Goal: Information Seeking & Learning: Learn about a topic

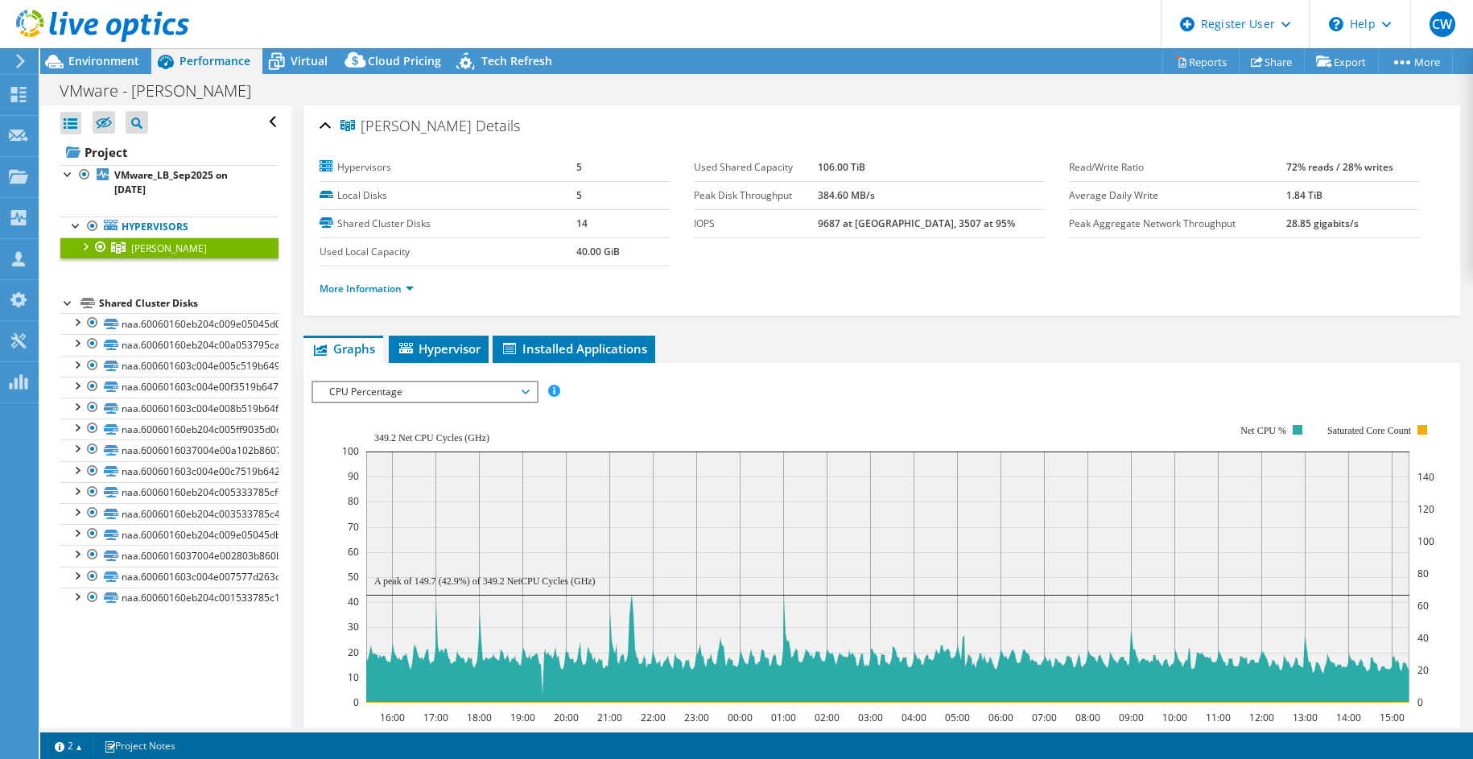
select select "USD"
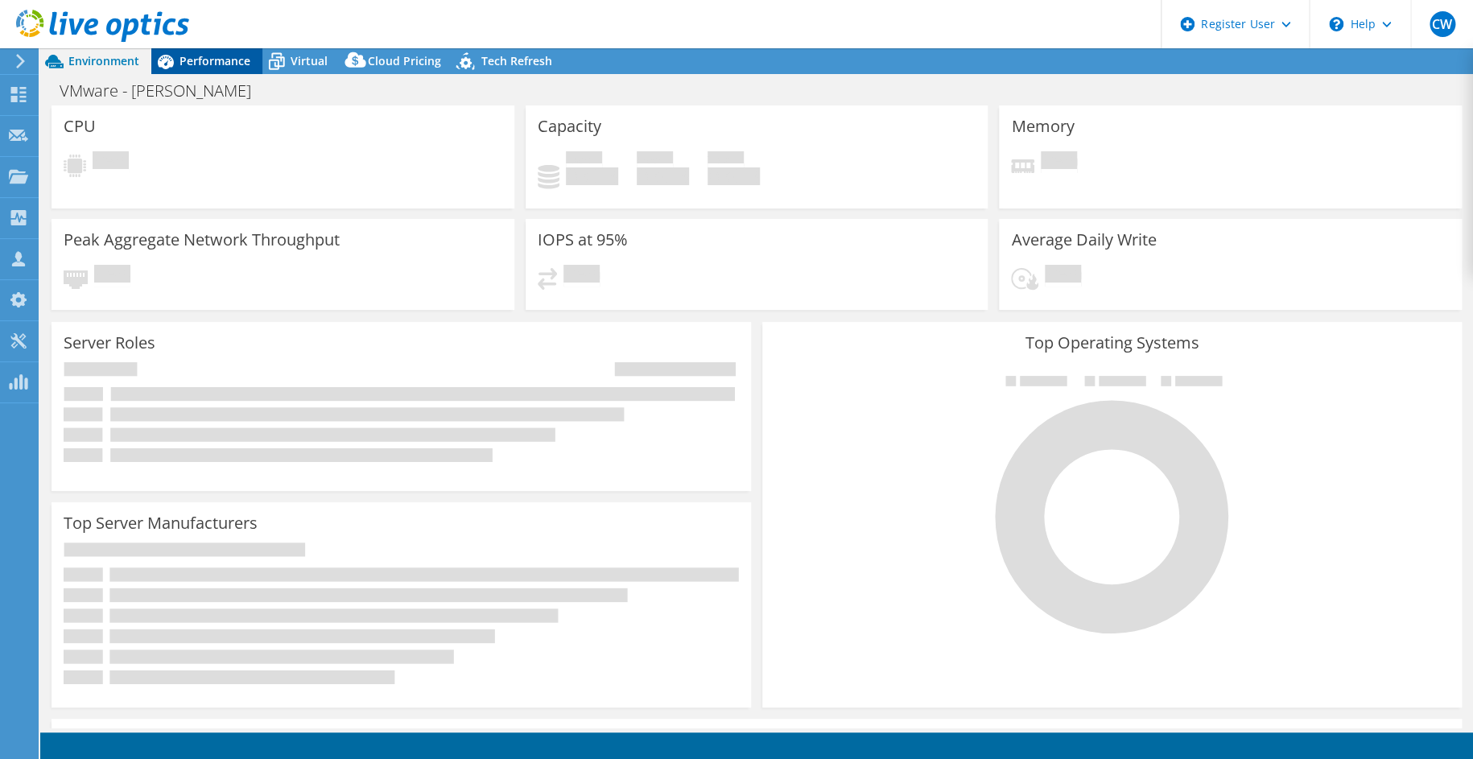
select select "USD"
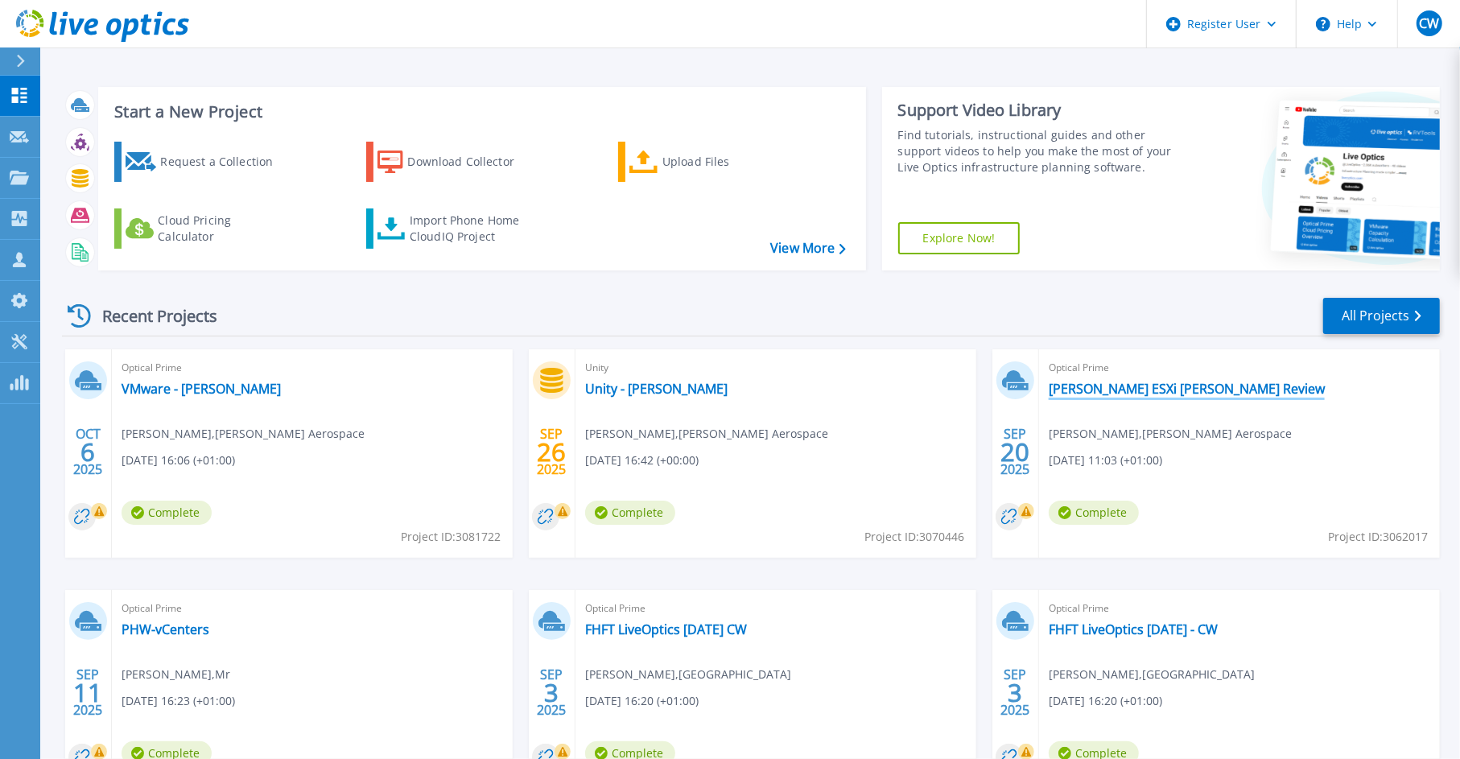
click at [1112, 384] on link "[PERSON_NAME] ESXi [PERSON_NAME] Review" at bounding box center [1187, 389] width 276 height 16
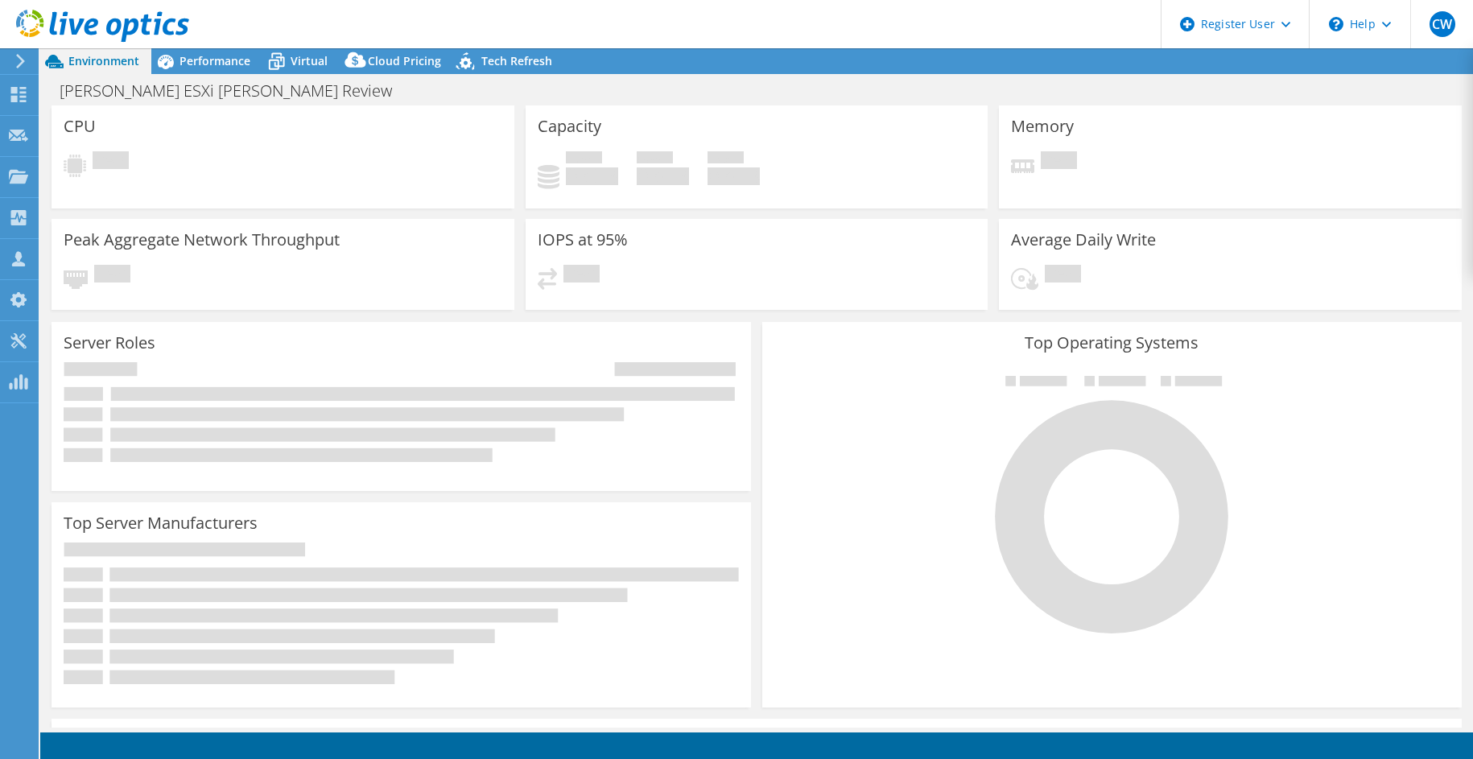
select select "USD"
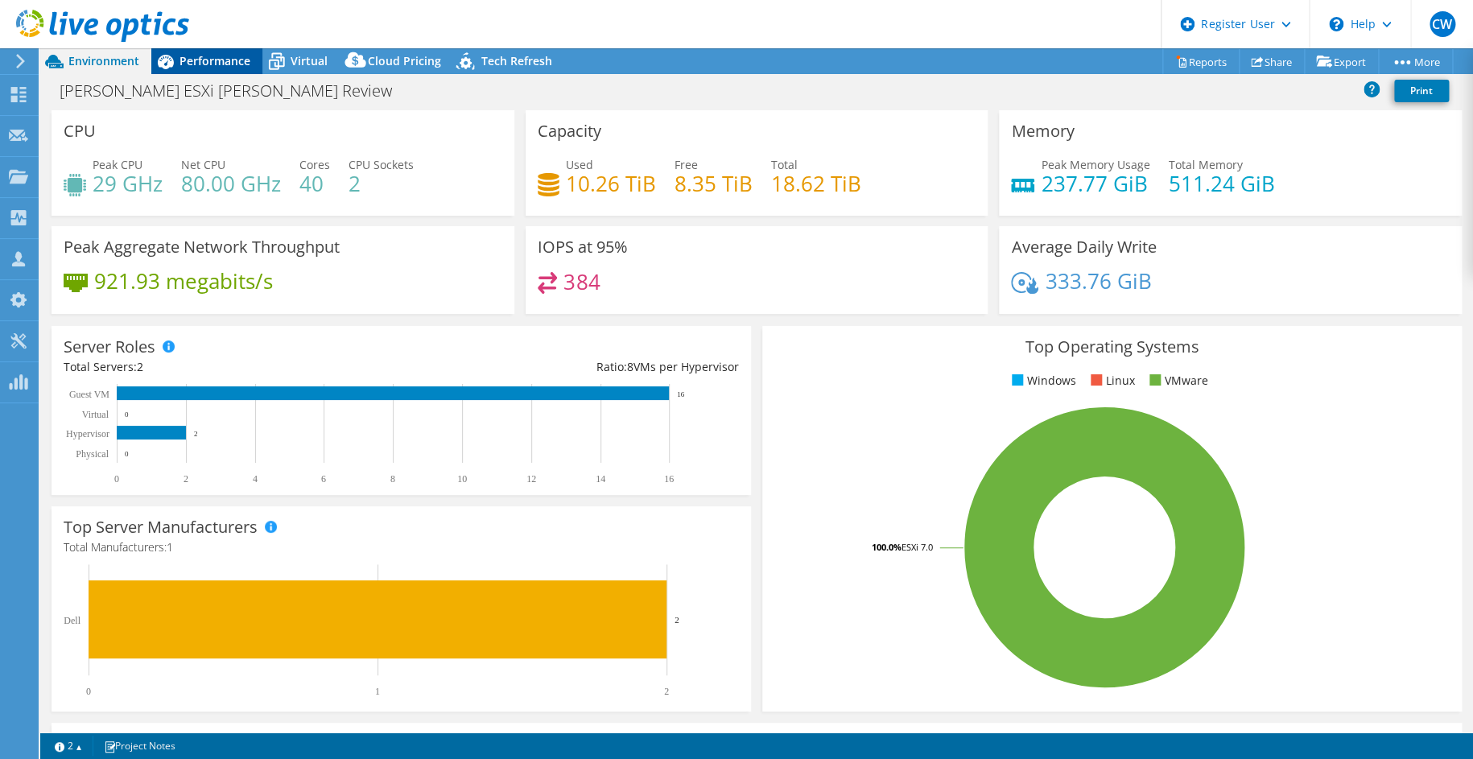
click at [209, 62] on span "Performance" at bounding box center [214, 60] width 71 height 15
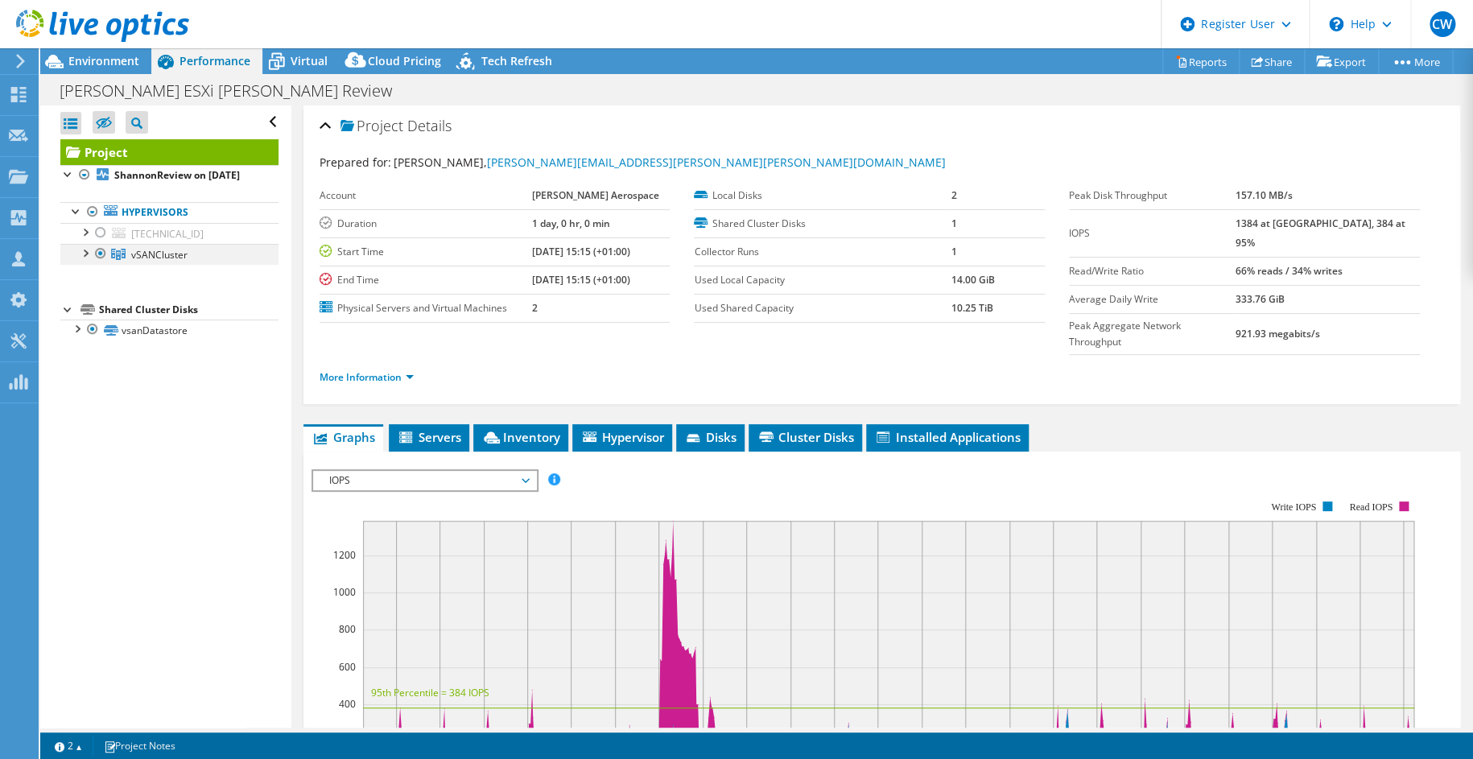
click at [86, 260] on div at bounding box center [84, 252] width 16 height 16
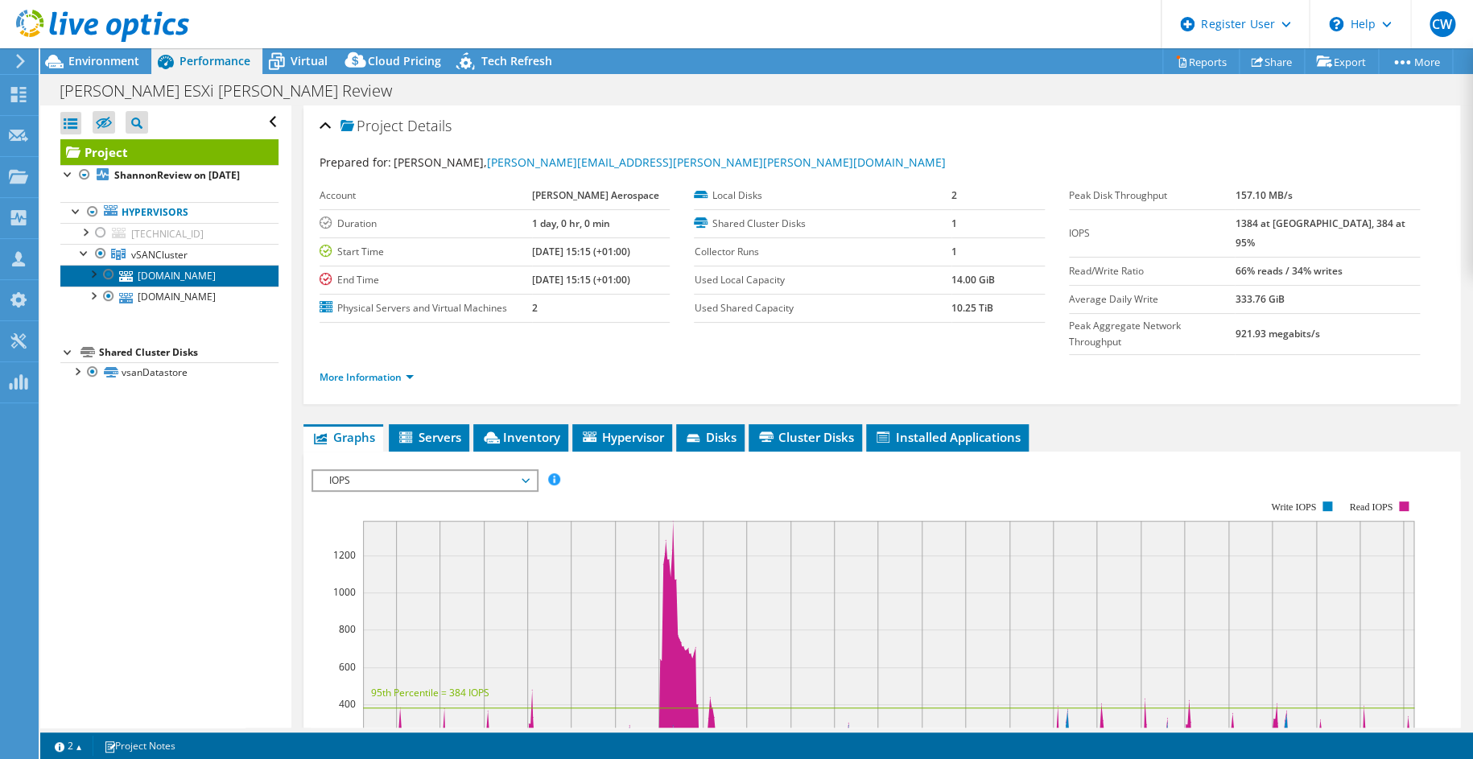
click at [172, 286] on link "gieshn02.utcain.com" at bounding box center [169, 275] width 218 height 21
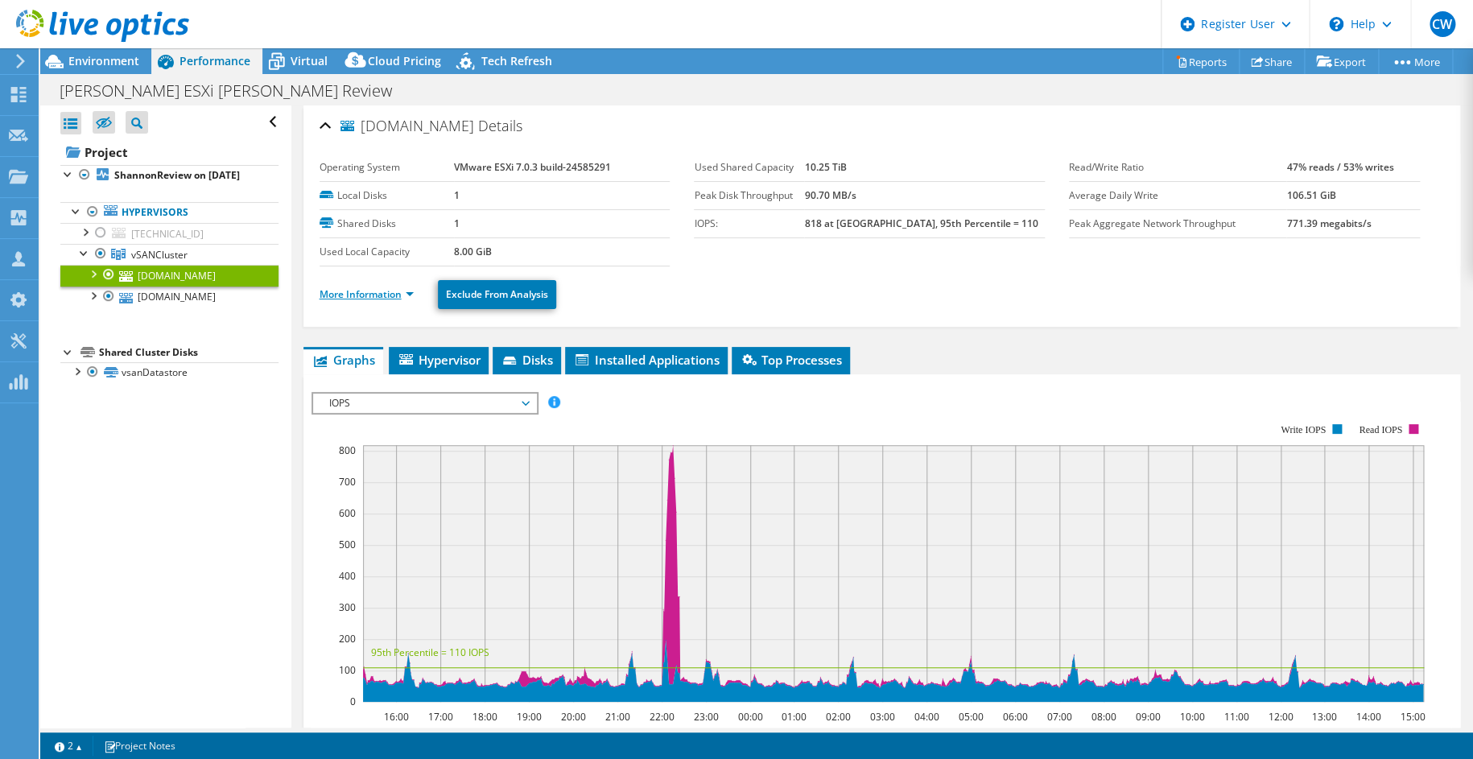
click at [379, 287] on link "More Information" at bounding box center [366, 294] width 94 height 14
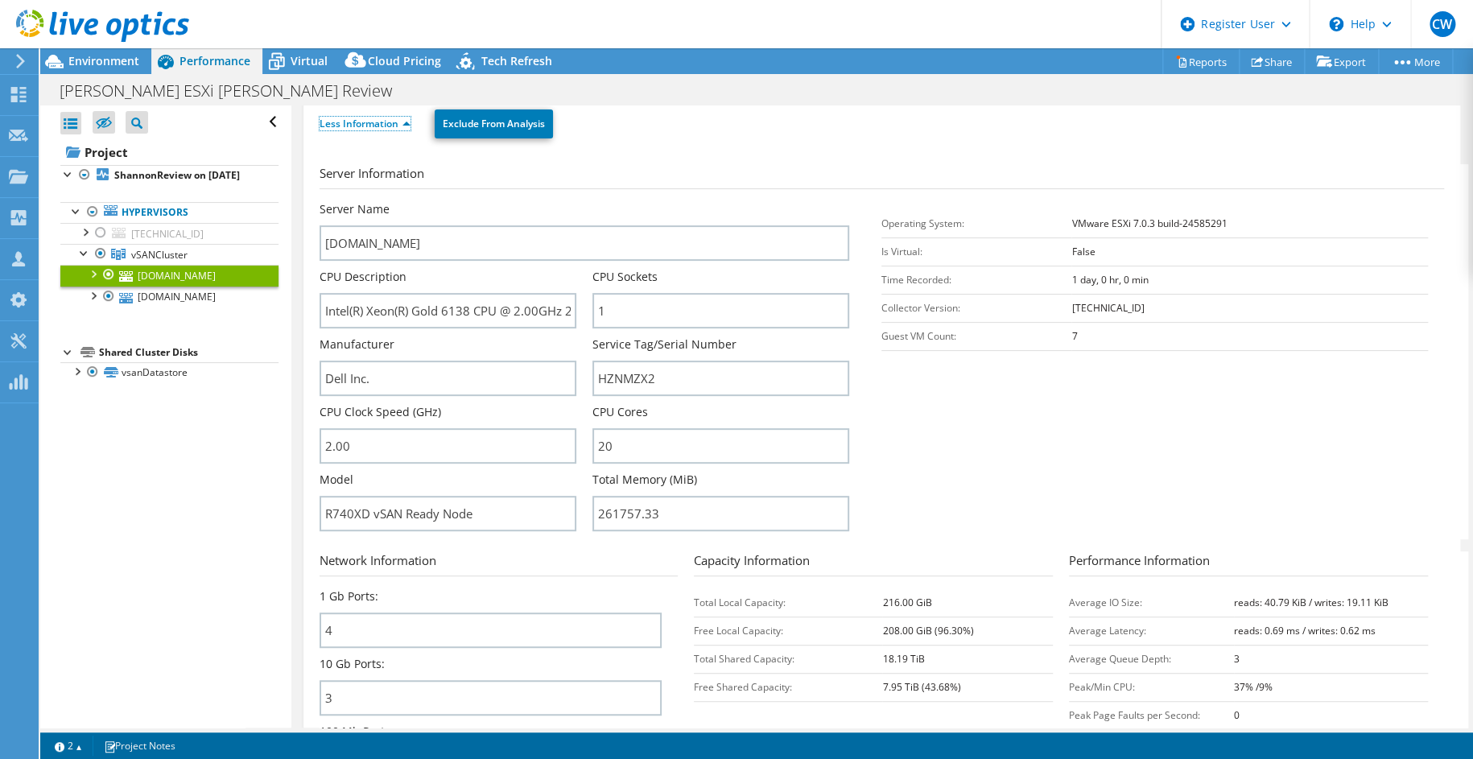
scroll to position [80, 0]
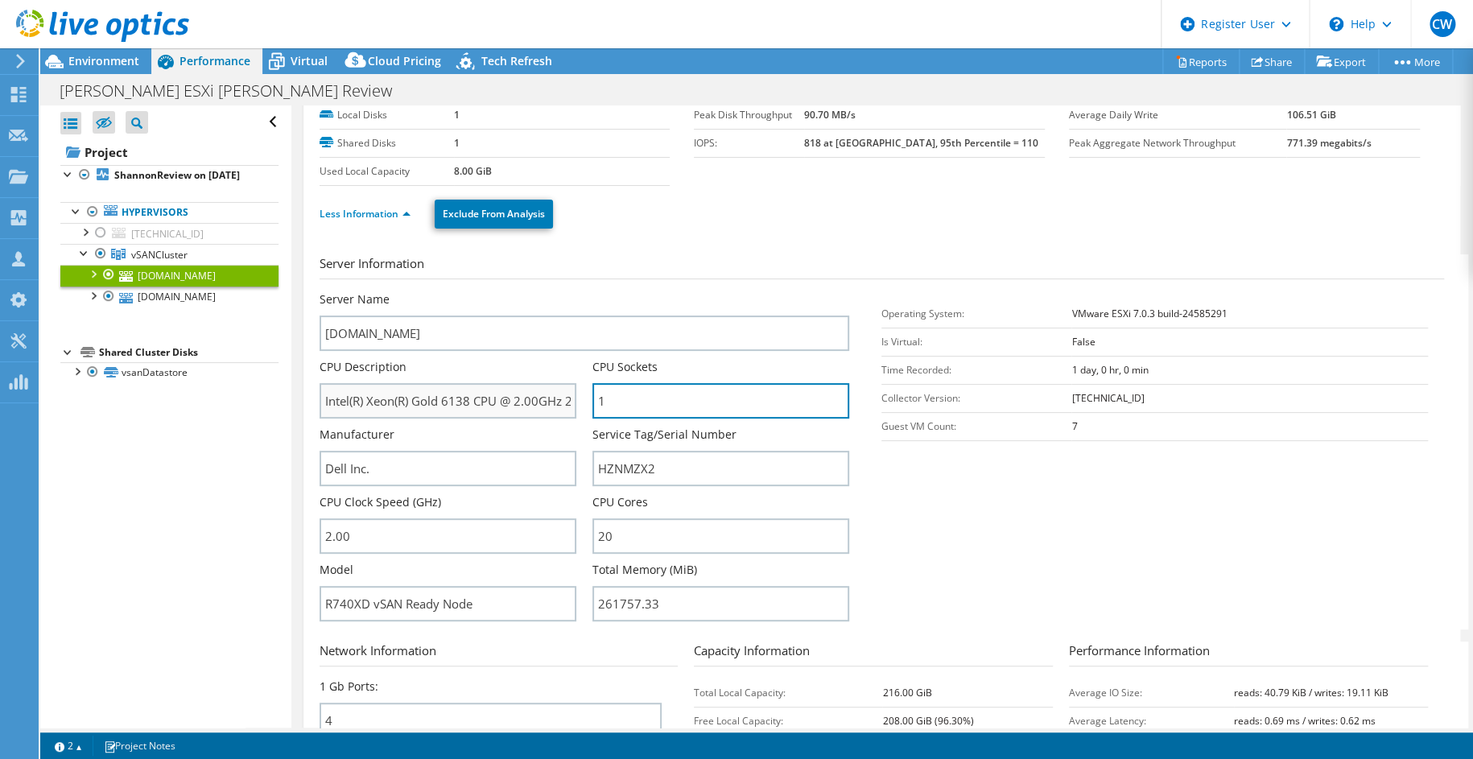
drag, startPoint x: 634, startPoint y: 398, endPoint x: 551, endPoint y: 396, distance: 82.9
click at [551, 291] on div "Server Name gieshn02.utcain.com CPU Description Intel(R) Xeon(R) Gold 6138 CPU …" at bounding box center [592, 291] width 546 height 0
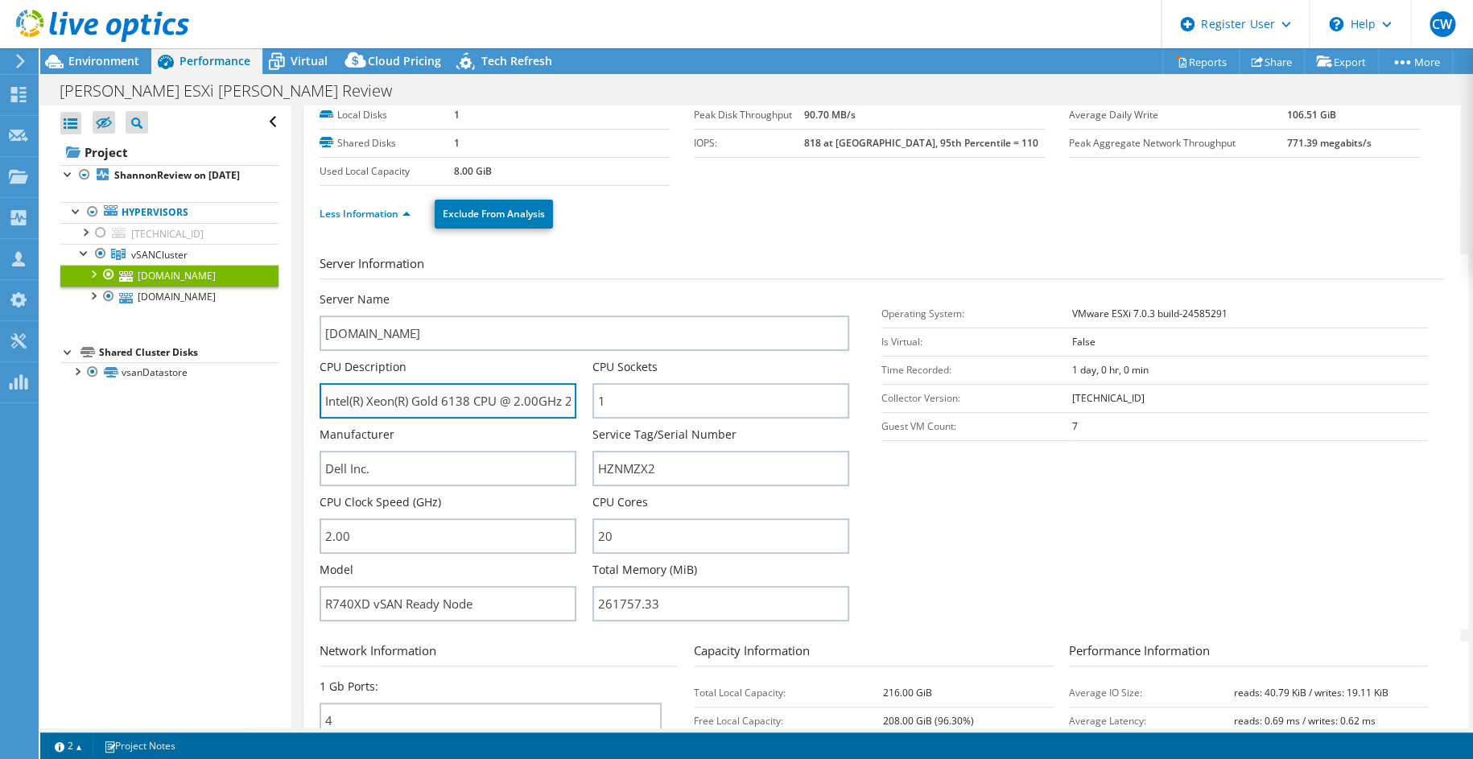
click at [394, 397] on input "Intel(R) Xeon(R) Gold 6138 CPU @ 2.00GHz 2.00 GHz" at bounding box center [447, 400] width 257 height 35
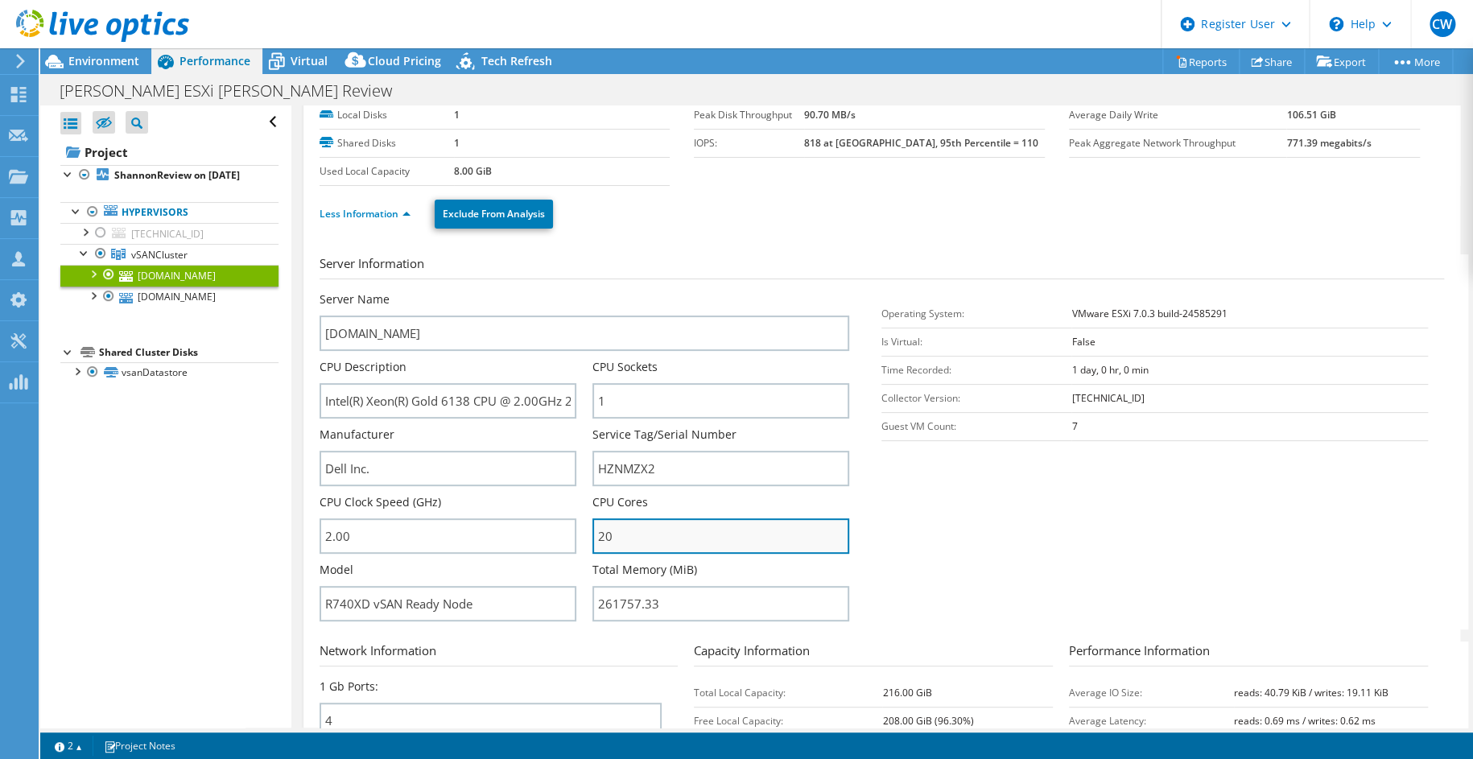
click at [611, 541] on input "20" at bounding box center [720, 535] width 257 height 35
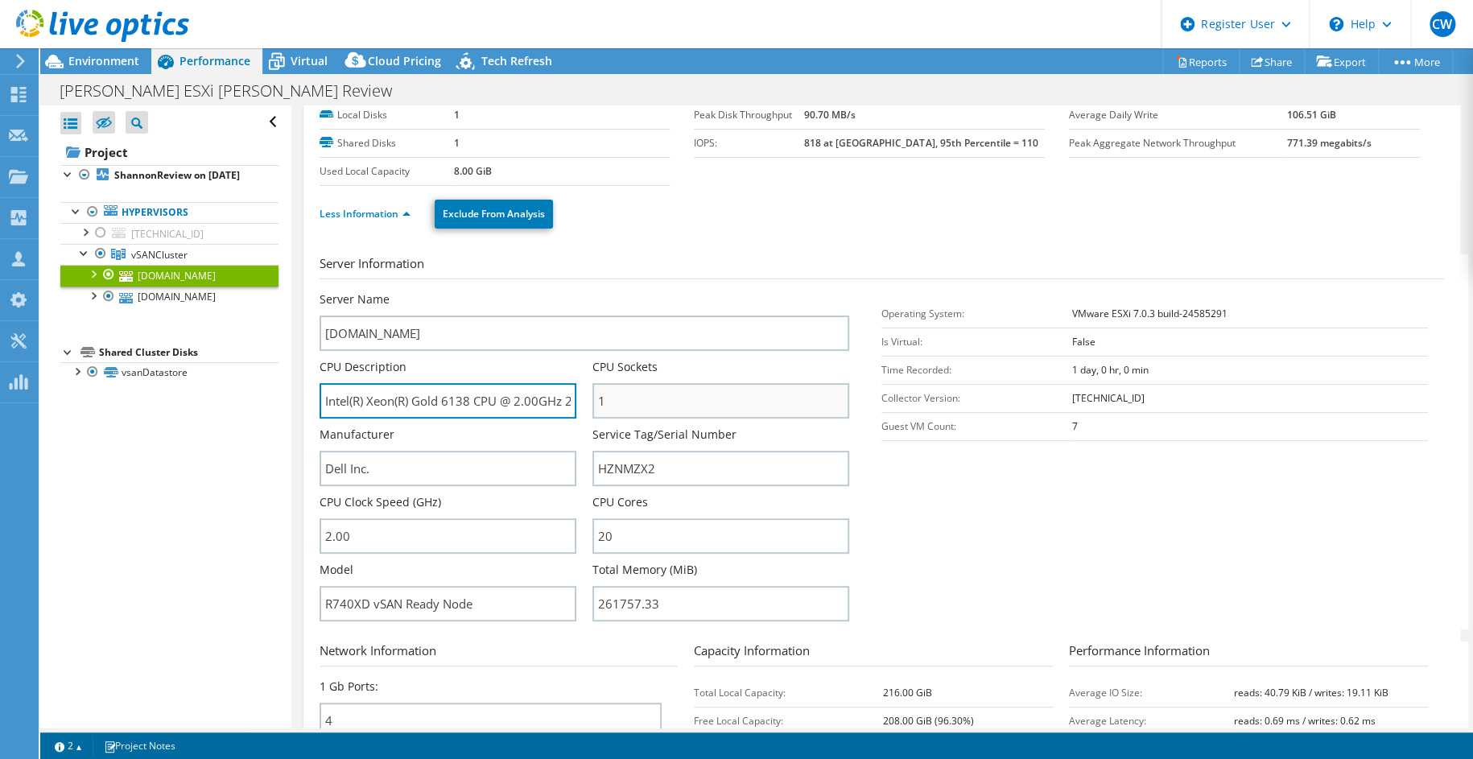
drag, startPoint x: 520, startPoint y: 406, endPoint x: 695, endPoint y: 403, distance: 175.4
click at [528, 406] on input "Intel(R) Xeon(R) Gold 6138 CPU @ 2.00GHz 2.00 GHz" at bounding box center [447, 400] width 257 height 35
click at [765, 442] on div "Service Tag/Serial Number HZNMZX2" at bounding box center [720, 456] width 257 height 60
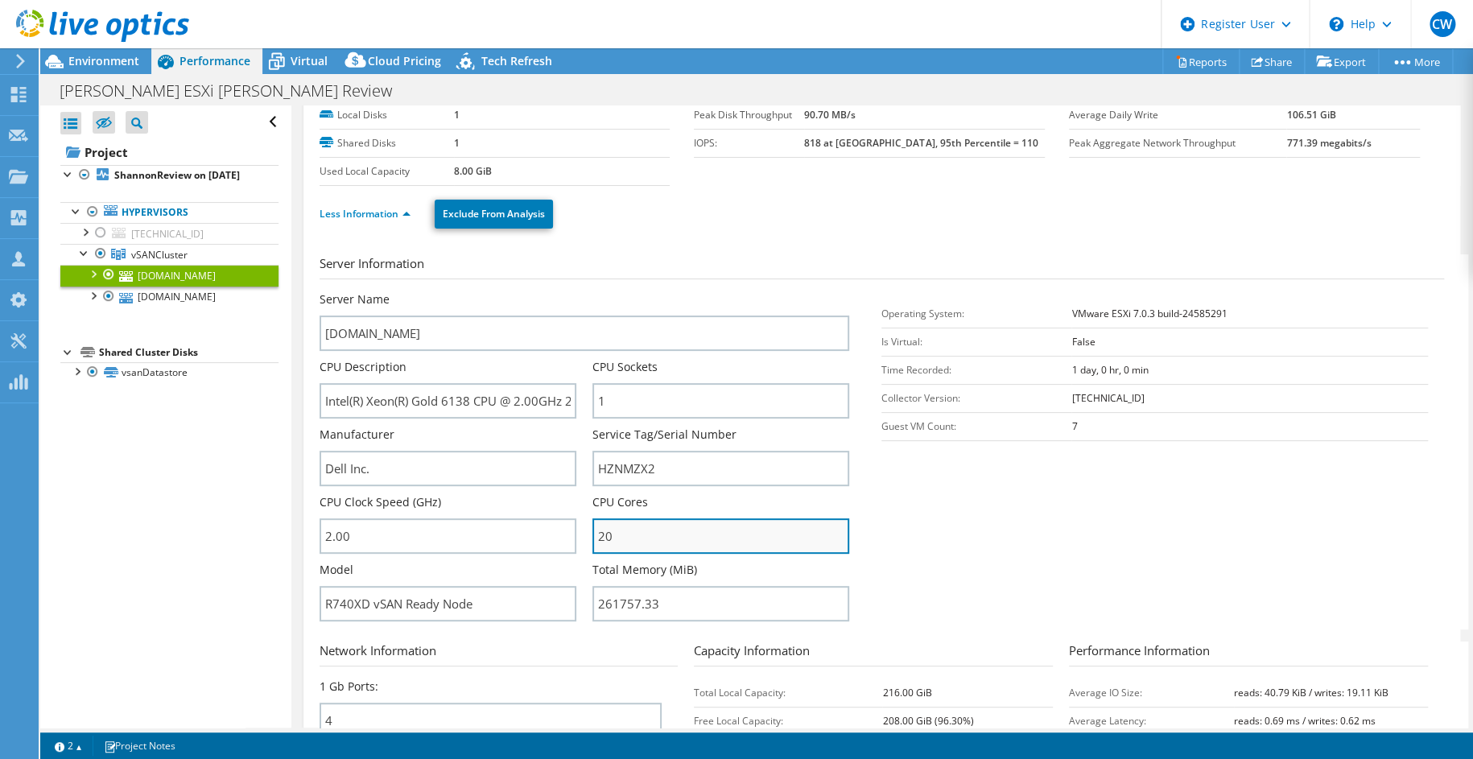
click at [731, 533] on input "20" at bounding box center [720, 535] width 257 height 35
click at [175, 286] on link "gieshn02.utcain.com" at bounding box center [169, 275] width 218 height 21
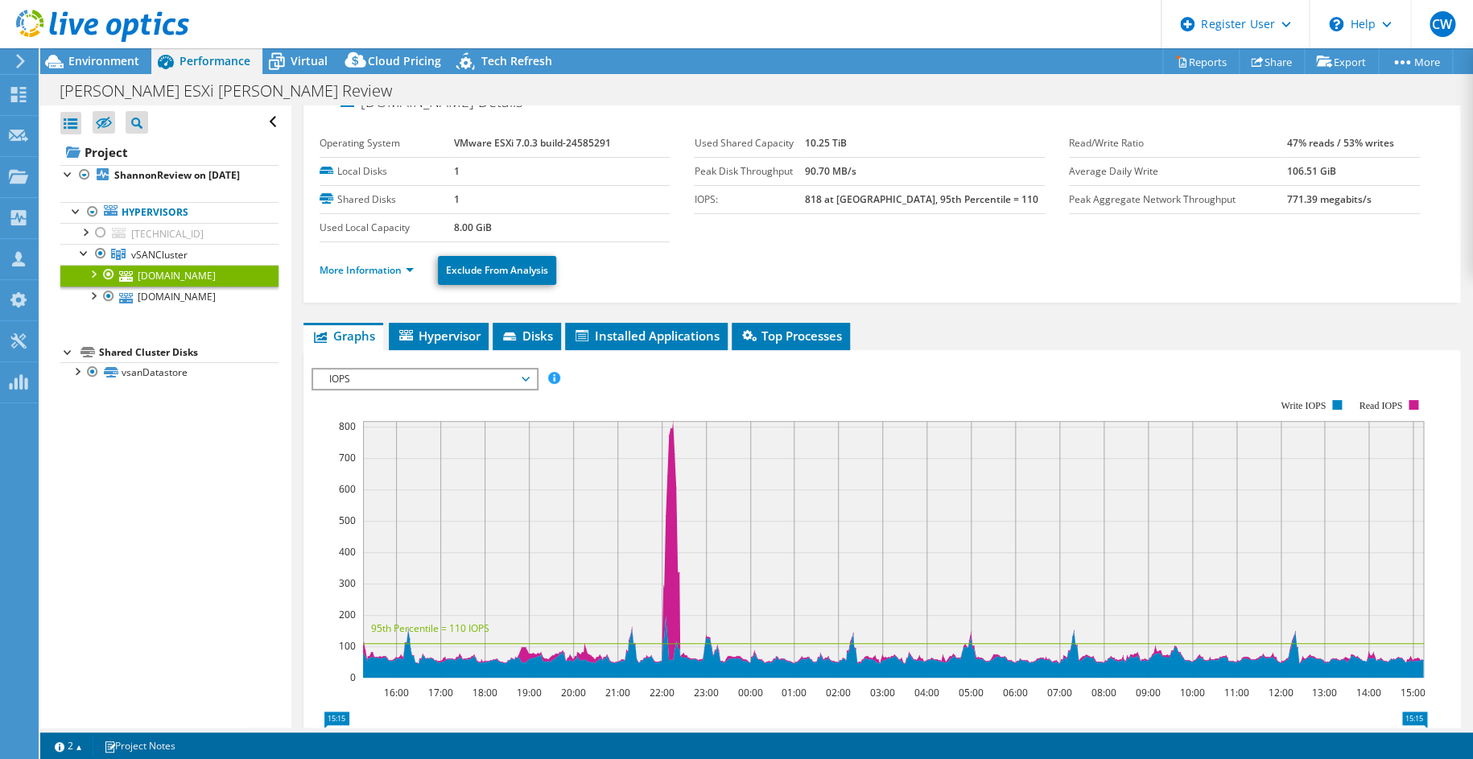
scroll to position [0, 0]
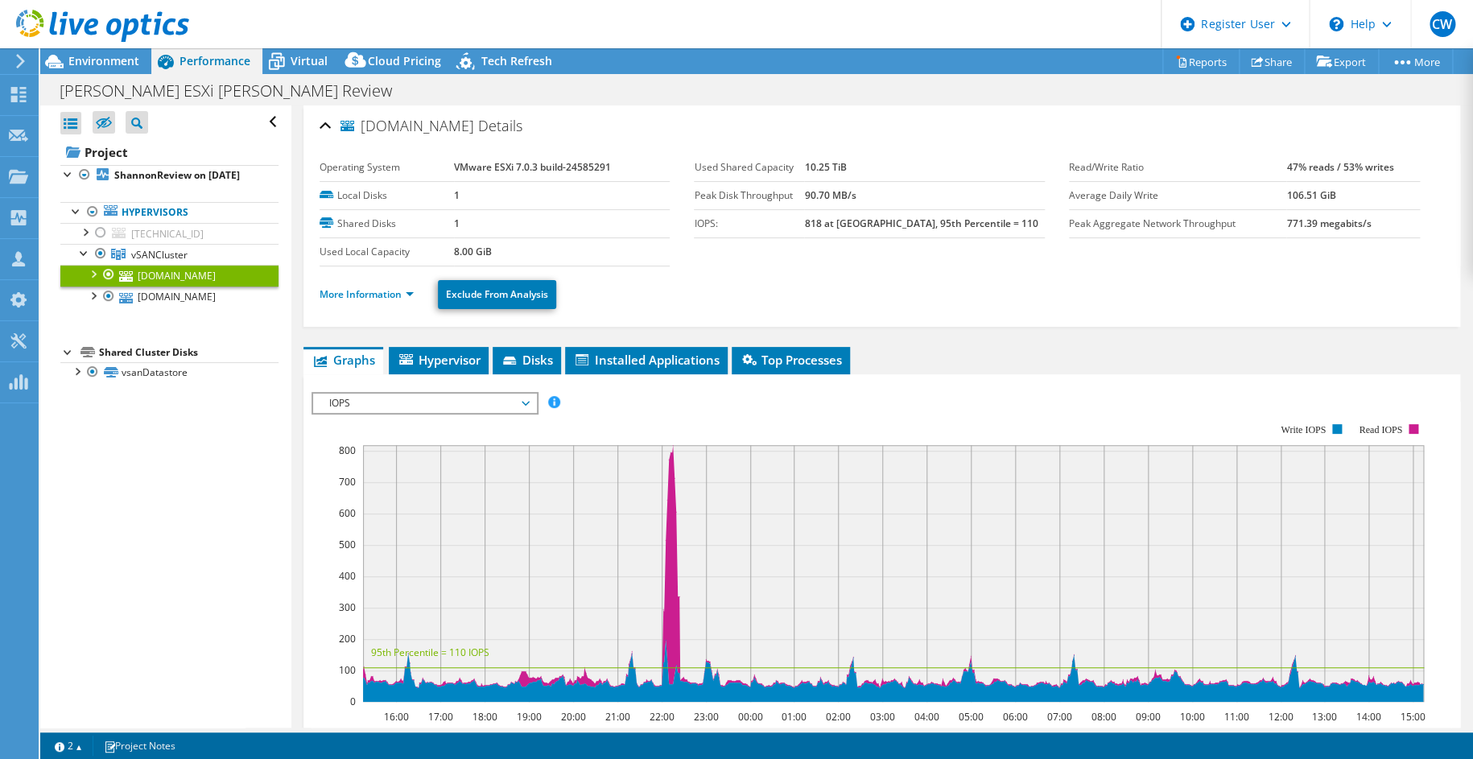
click at [208, 286] on link "gieshn02.utcain.com" at bounding box center [169, 275] width 218 height 21
click at [369, 286] on li "More Information" at bounding box center [371, 295] width 104 height 18
click at [369, 291] on link "More Information" at bounding box center [366, 294] width 94 height 14
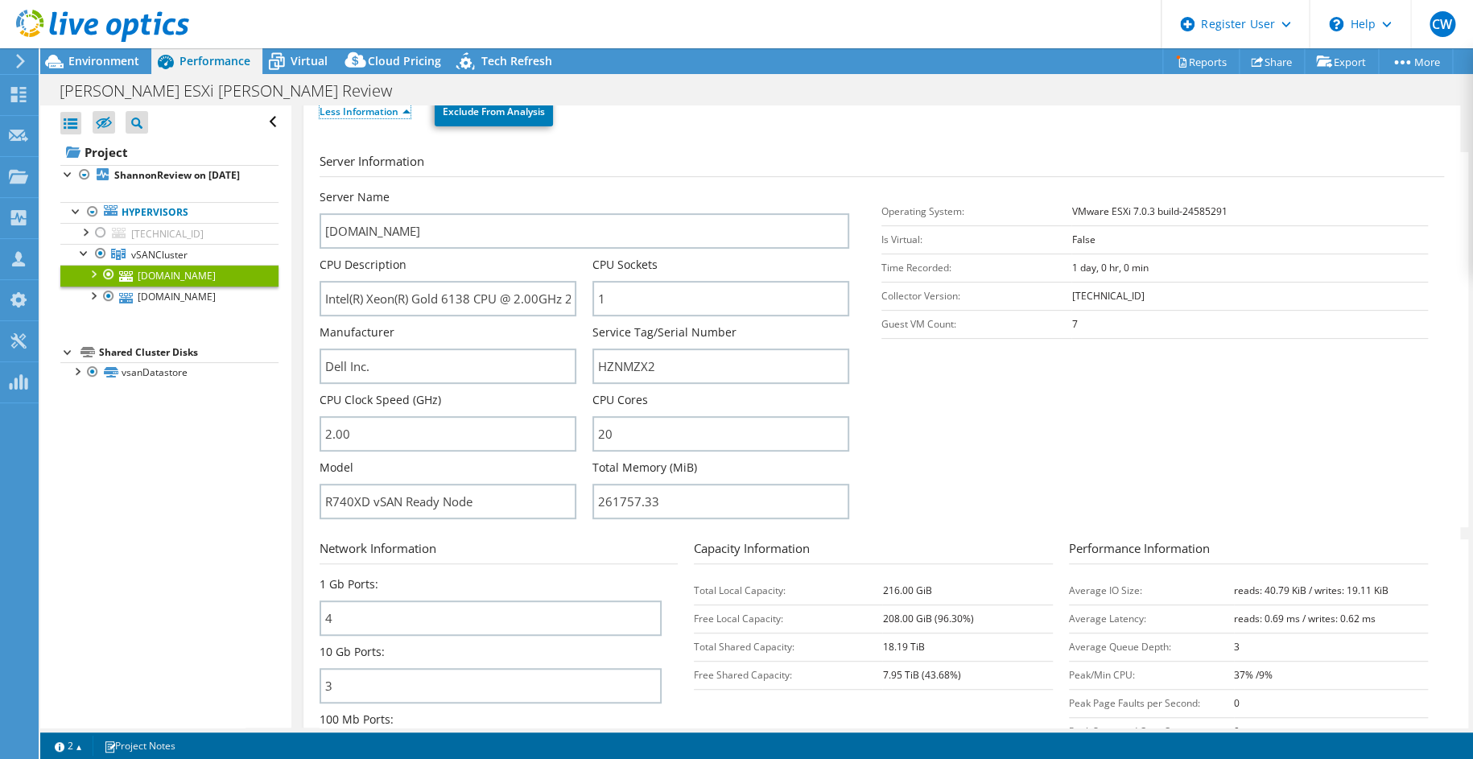
scroll to position [161, 0]
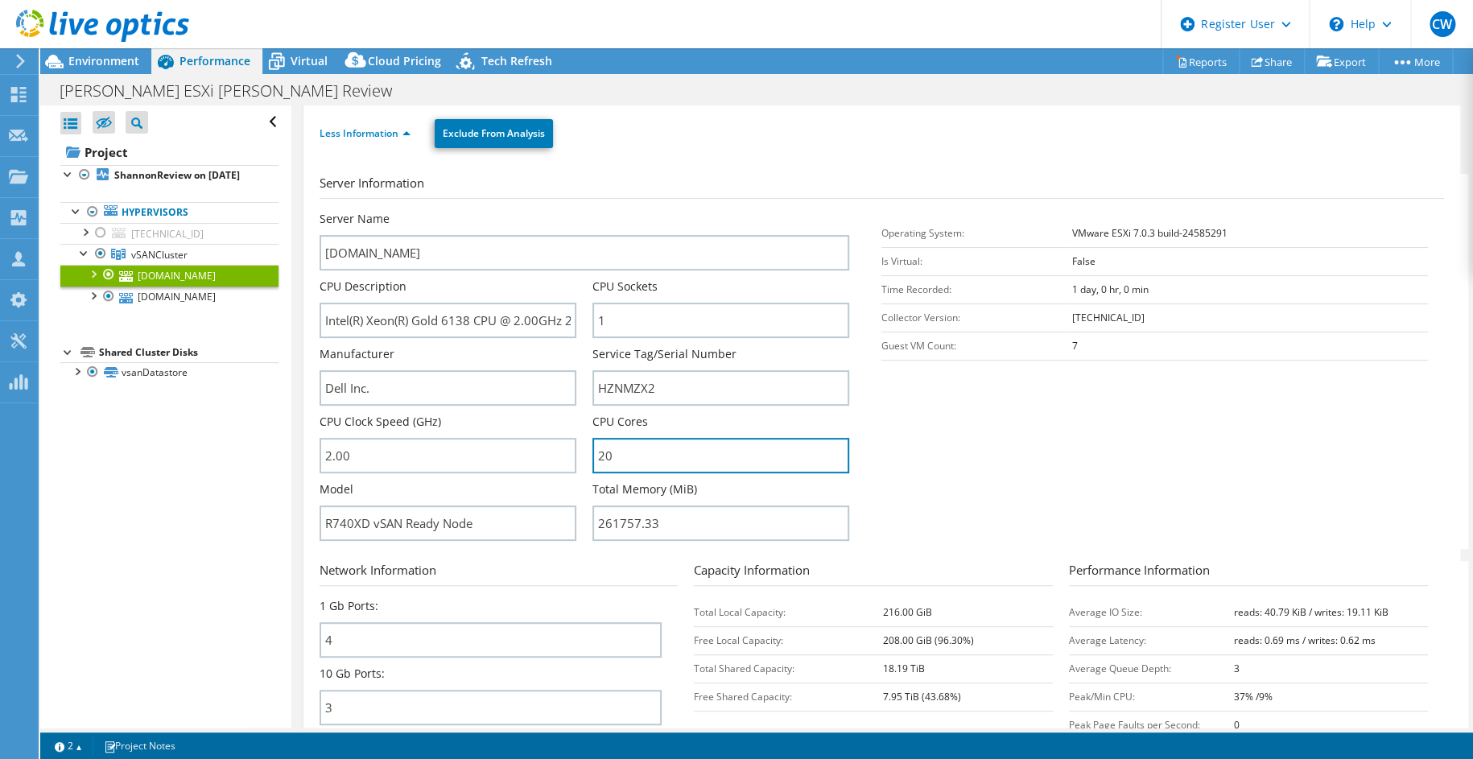
drag, startPoint x: 618, startPoint y: 453, endPoint x: 576, endPoint y: 452, distance: 41.9
click at [576, 211] on div "Server Name gieshn02.utcain.com CPU Description Intel(R) Xeon(R) Gold 6138 CPU …" at bounding box center [592, 211] width 546 height 0
click at [674, 452] on input "20" at bounding box center [720, 455] width 257 height 35
drag, startPoint x: 730, startPoint y: 449, endPoint x: 315, endPoint y: 438, distance: 415.4
click at [572, 211] on div "Server Name gieshn02.utcain.com CPU Description Intel(R) Xeon(R) Gold 6138 CPU …" at bounding box center [592, 211] width 546 height 0
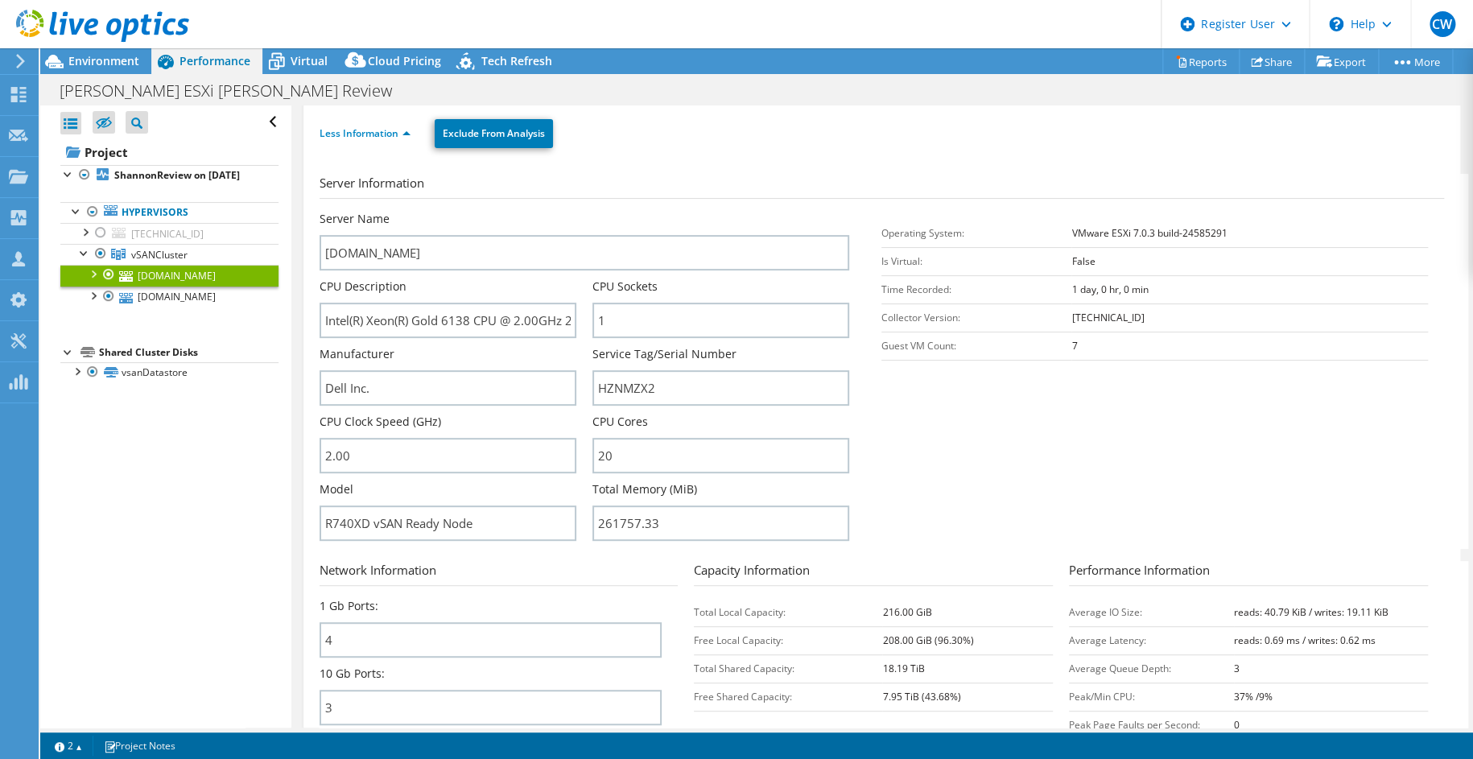
click at [660, 43] on header "CW Dell User Chris Williams Chris.Williams1@dell.com Dell My Profile Log Out \n…" at bounding box center [736, 24] width 1473 height 48
click at [105, 61] on span "Environment" at bounding box center [103, 60] width 71 height 15
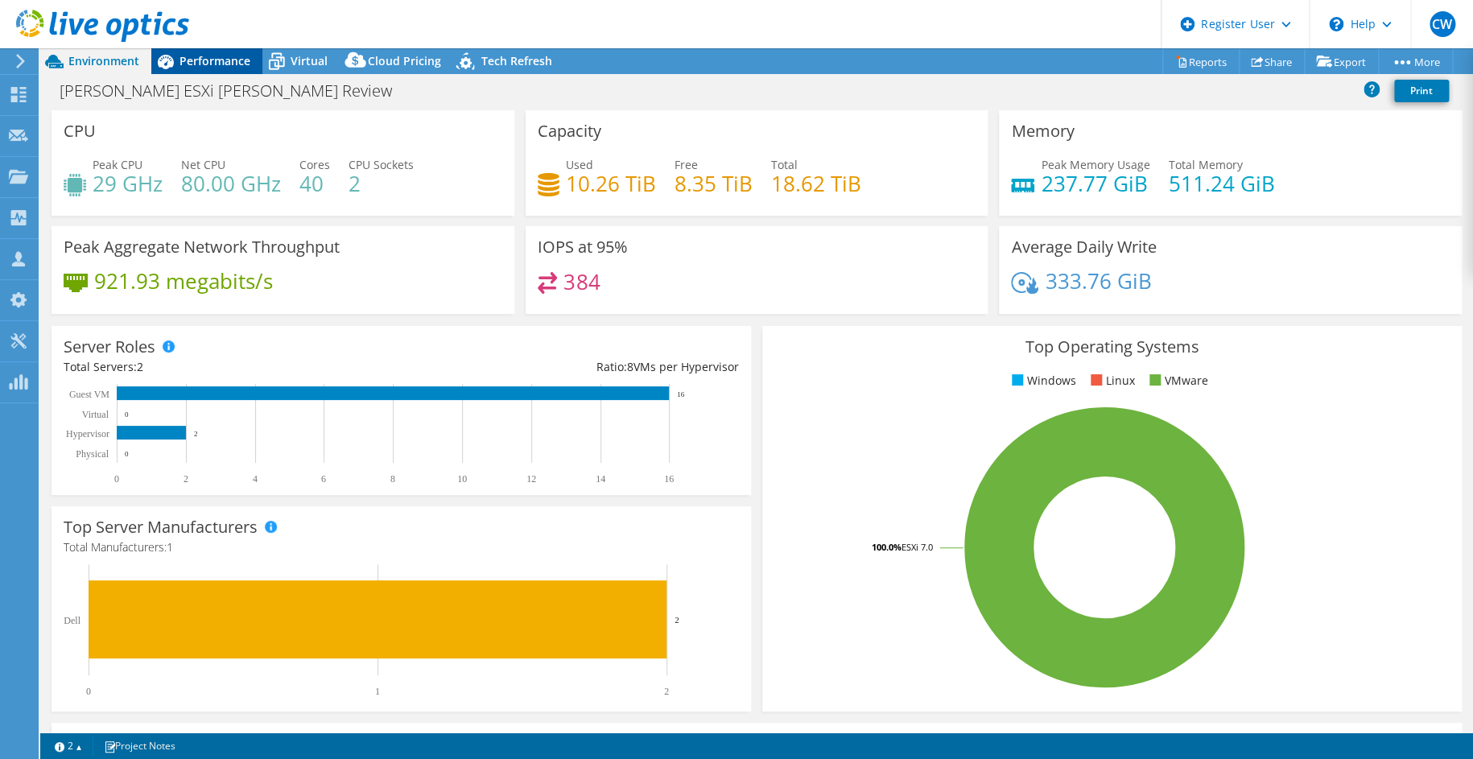
click at [201, 68] on span "Performance" at bounding box center [214, 60] width 71 height 15
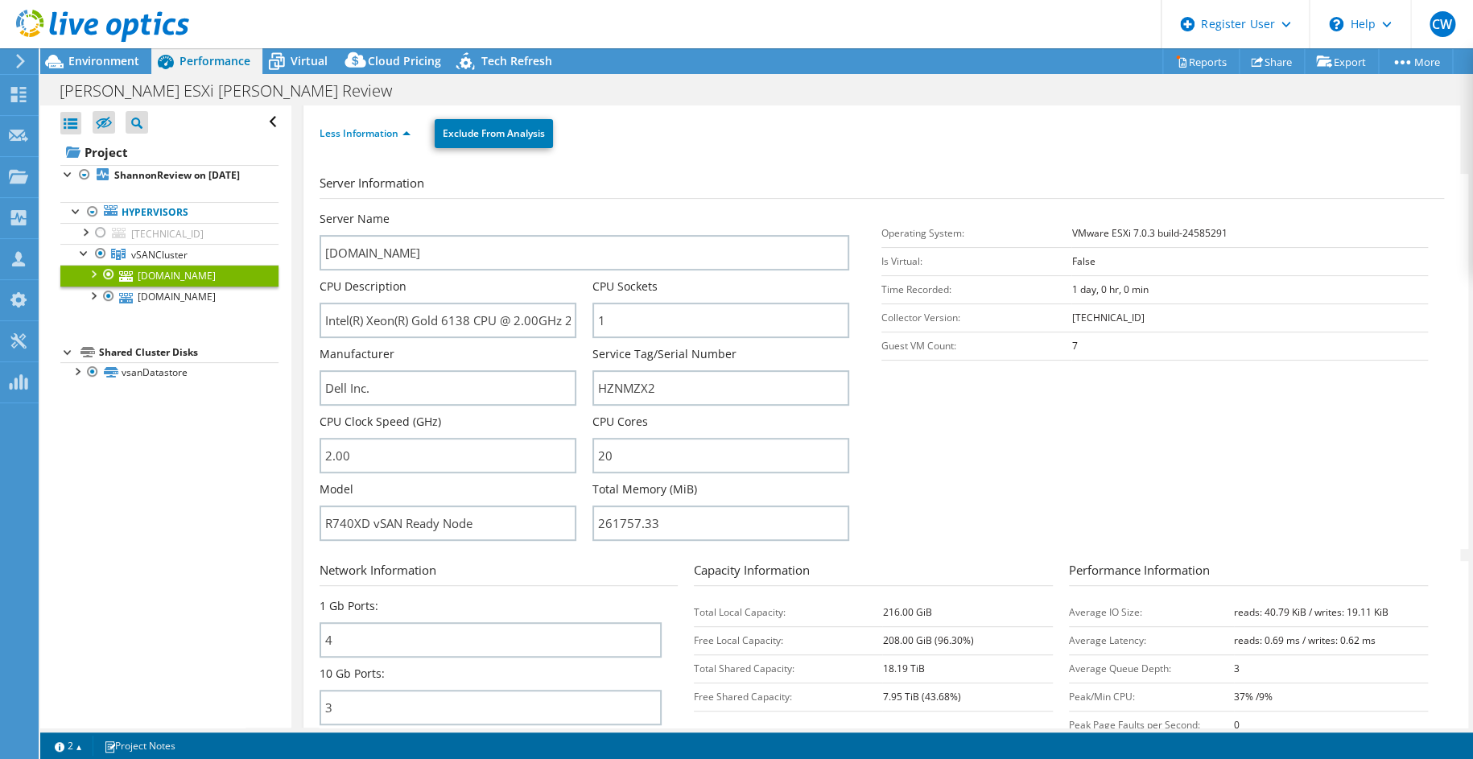
click at [184, 286] on link "gieshn02.utcain.com" at bounding box center [169, 275] width 218 height 21
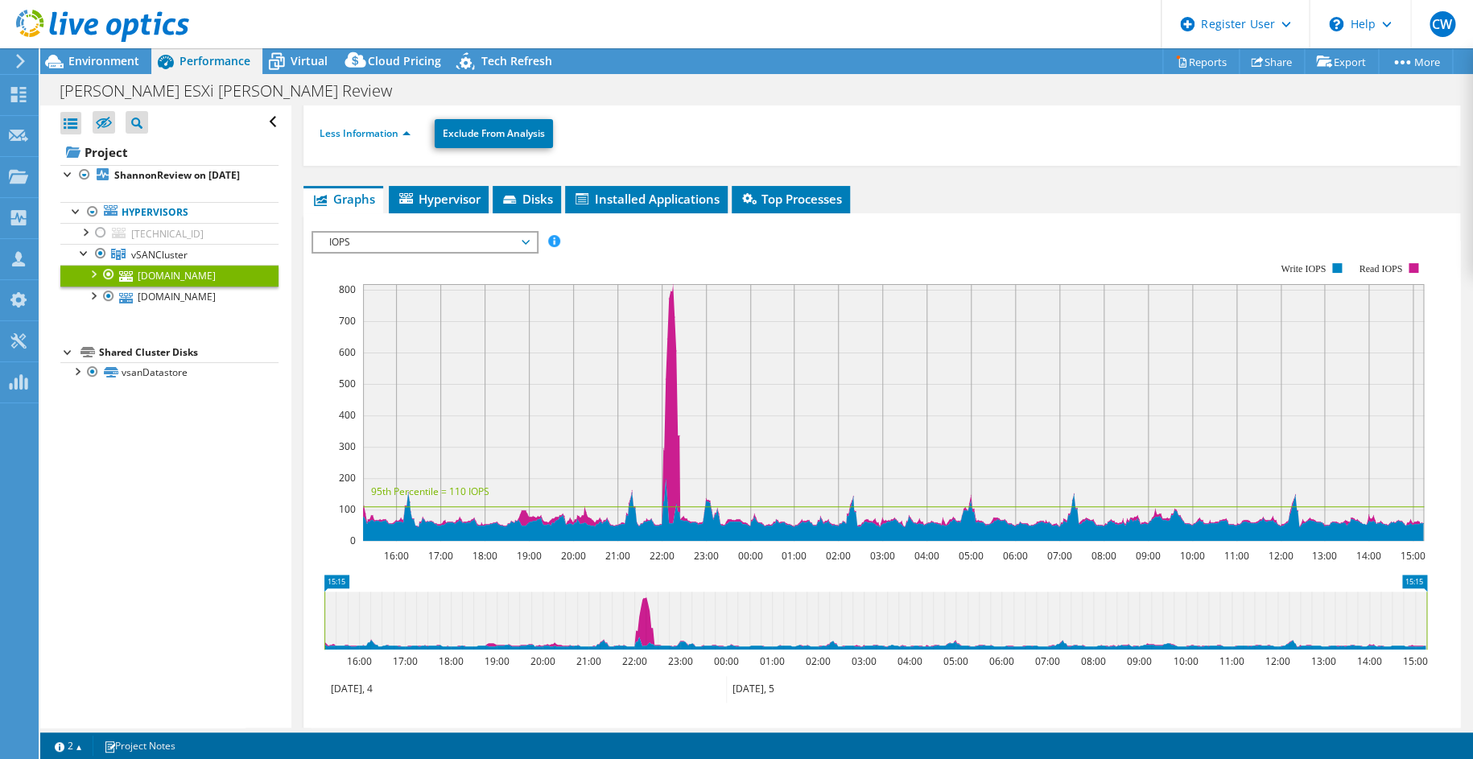
click at [451, 233] on span "IOPS" at bounding box center [424, 242] width 207 height 19
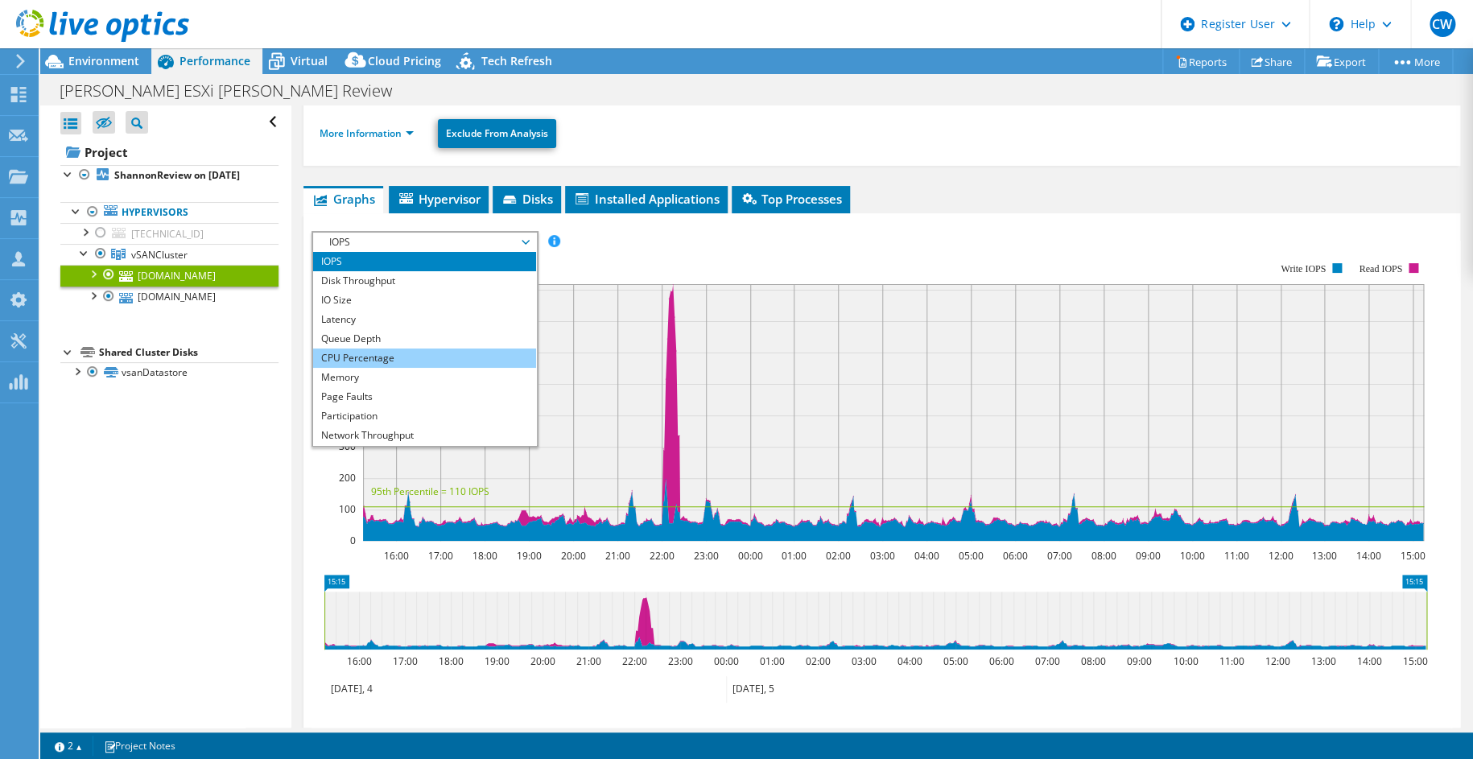
click at [381, 352] on li "CPU Percentage" at bounding box center [424, 357] width 223 height 19
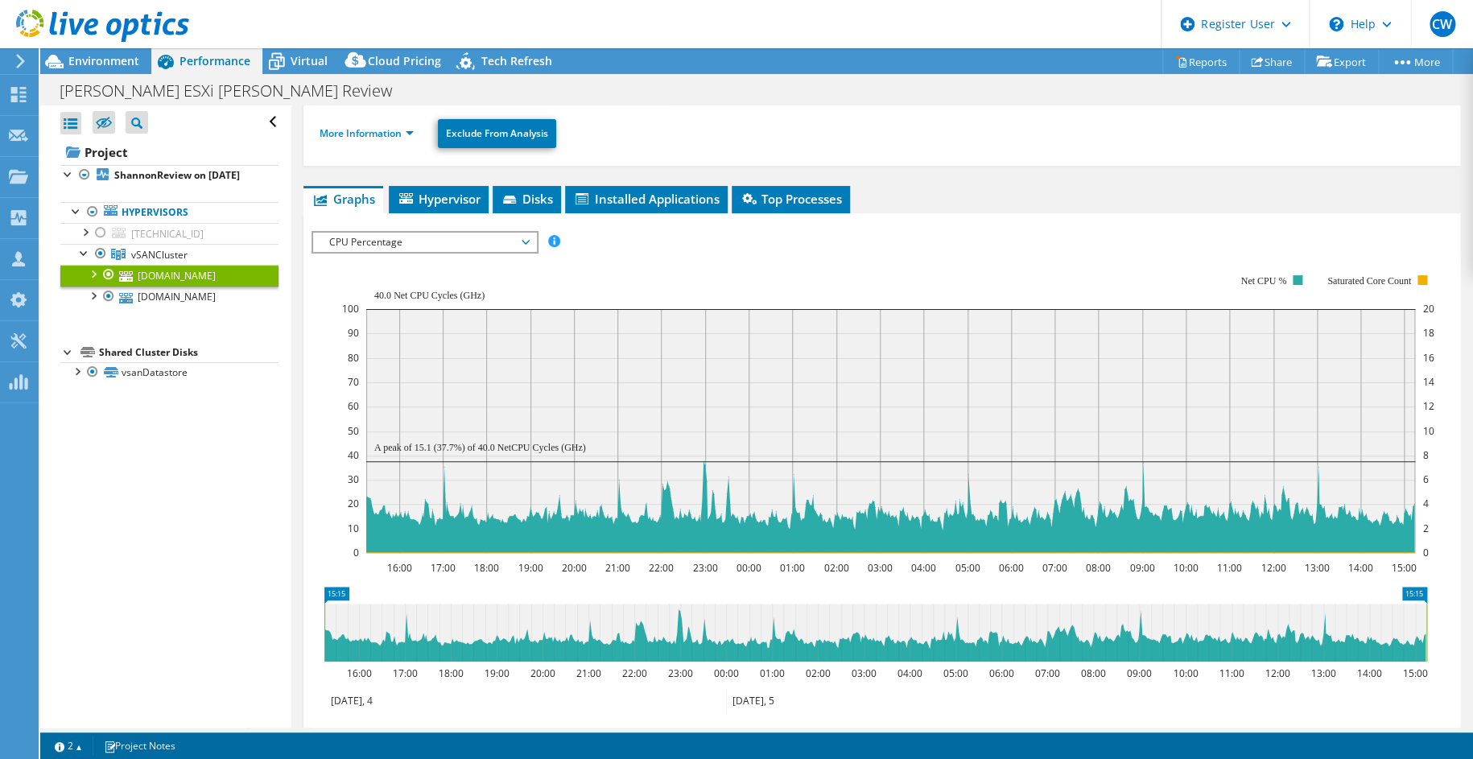
click at [187, 484] on div "Open All Close All Hide Excluded Nodes Project Tree Filter" at bounding box center [165, 416] width 250 height 622
click at [179, 482] on div "Open All Close All Hide Excluded Nodes Project Tree Filter" at bounding box center [165, 416] width 250 height 622
click at [304, 57] on span "Virtual" at bounding box center [308, 60] width 37 height 15
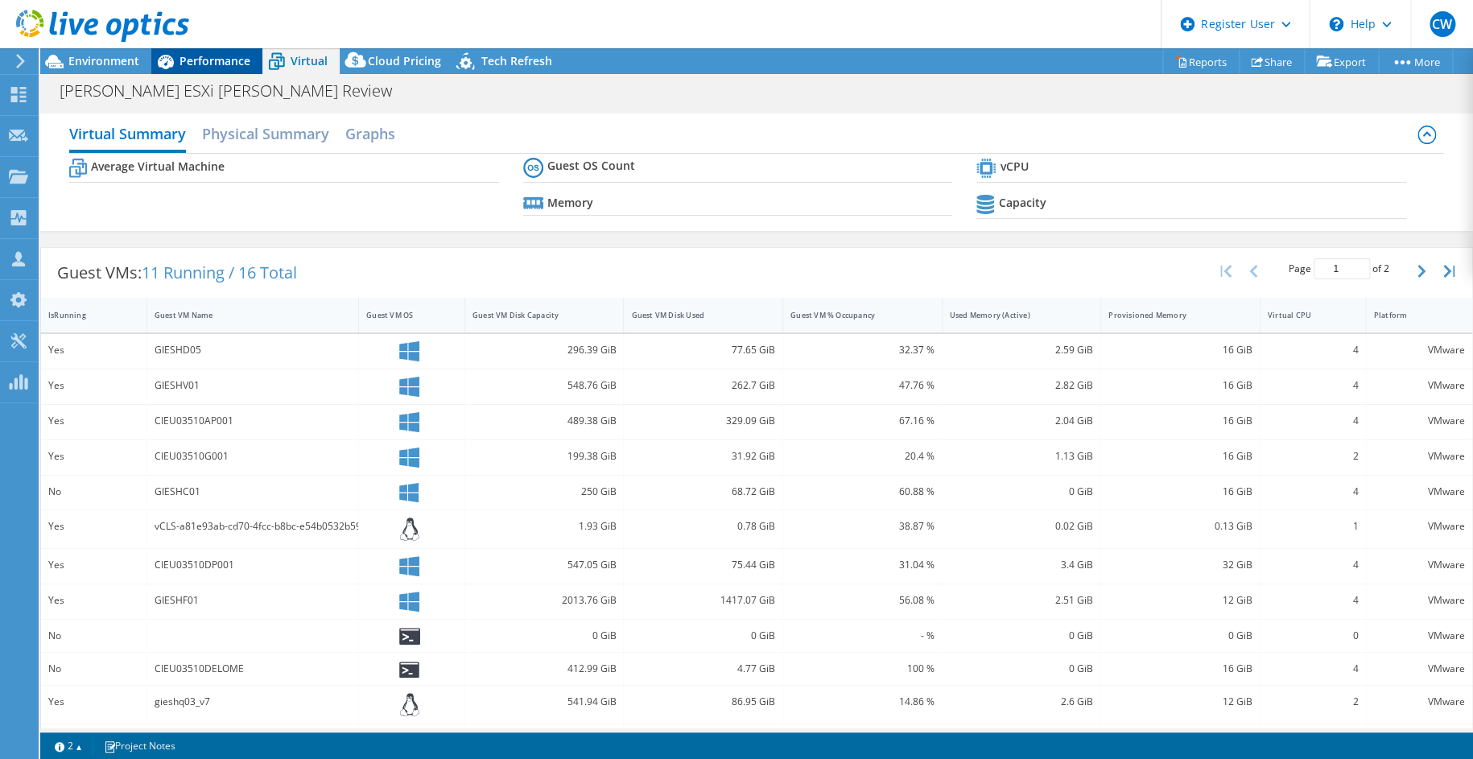
click at [223, 60] on span "Performance" at bounding box center [214, 60] width 71 height 15
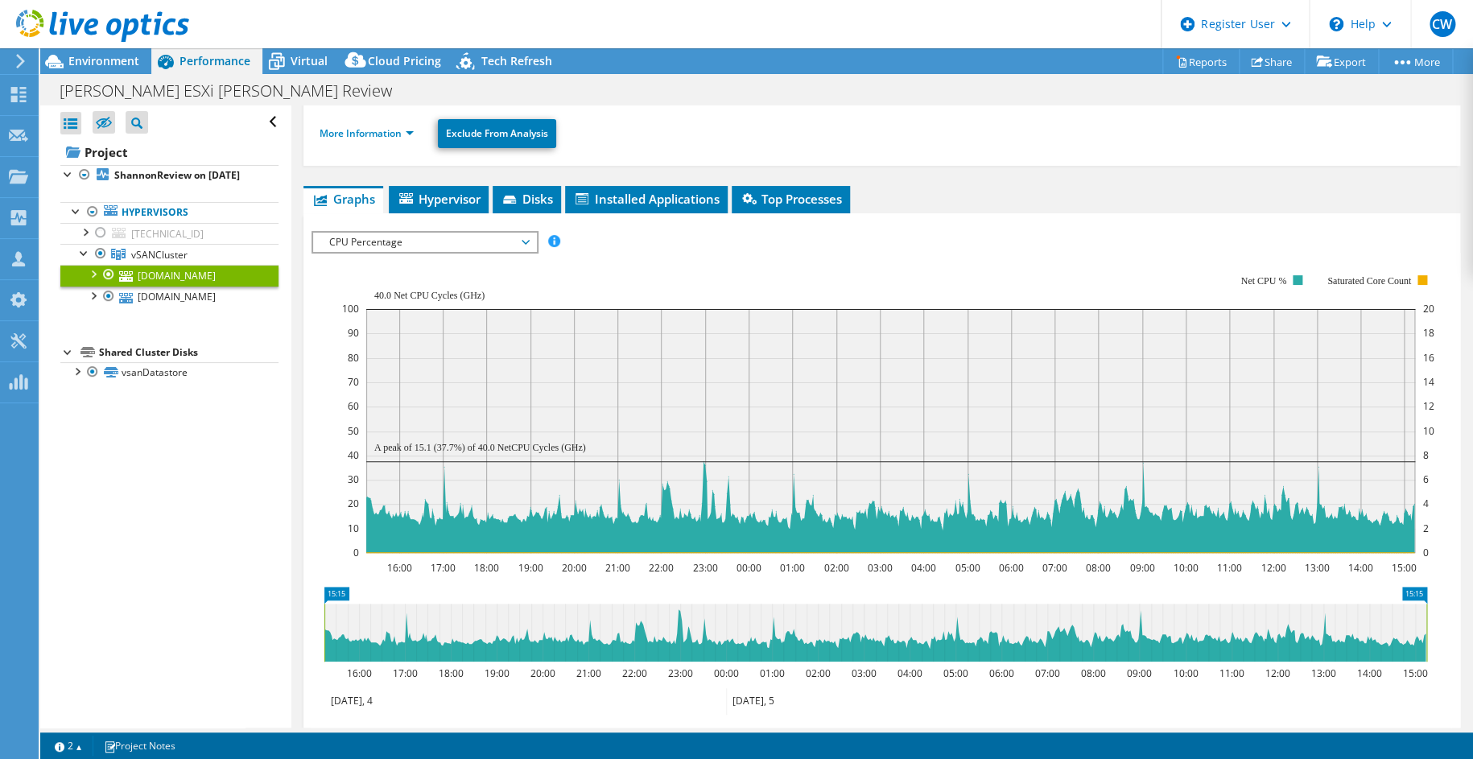
click at [311, 558] on icon "16:00 17:00 18:00 19:00 20:00 21:00 22:00 23:00 00:00 01:00 02:00 03:00 04:00 0…" at bounding box center [874, 414] width 1127 height 322
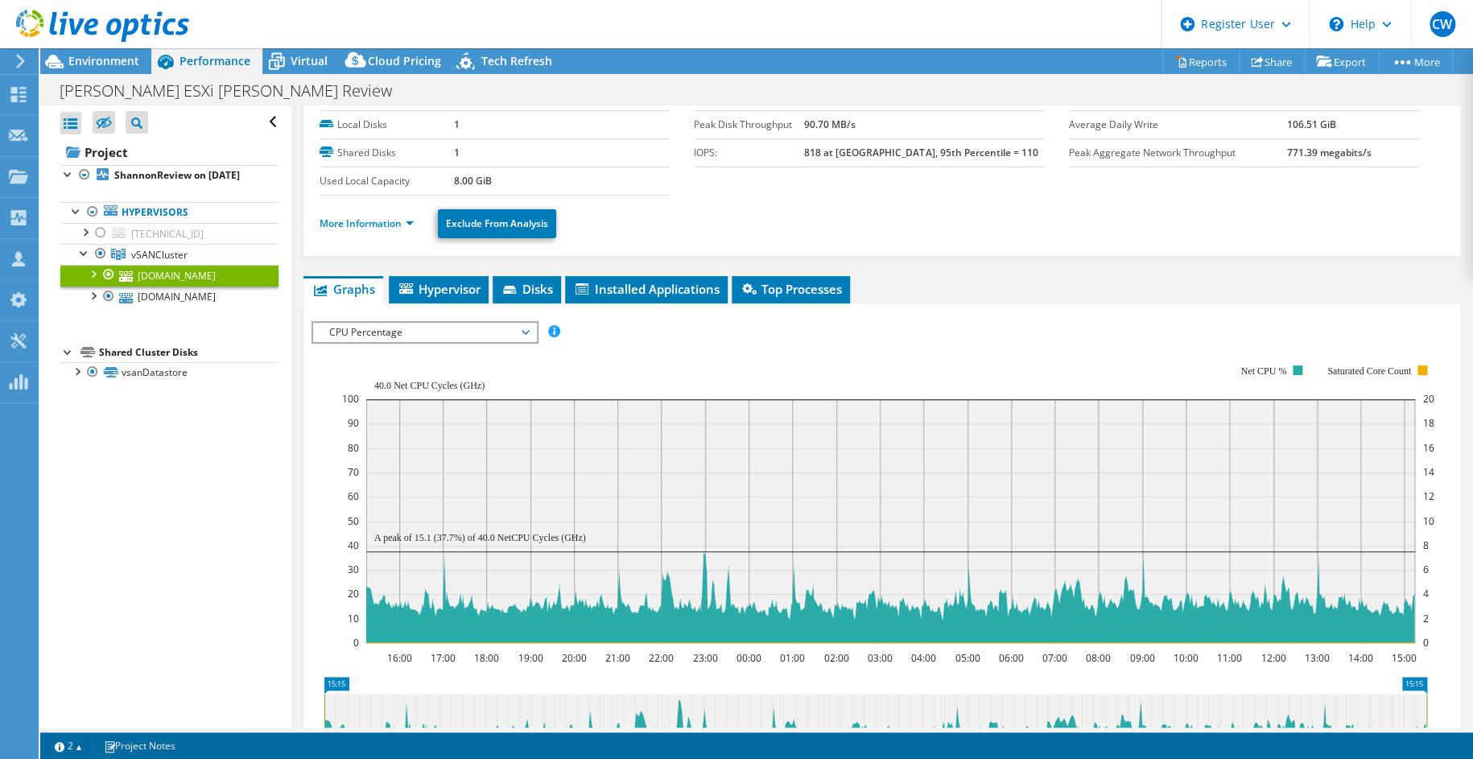
scroll to position [0, 0]
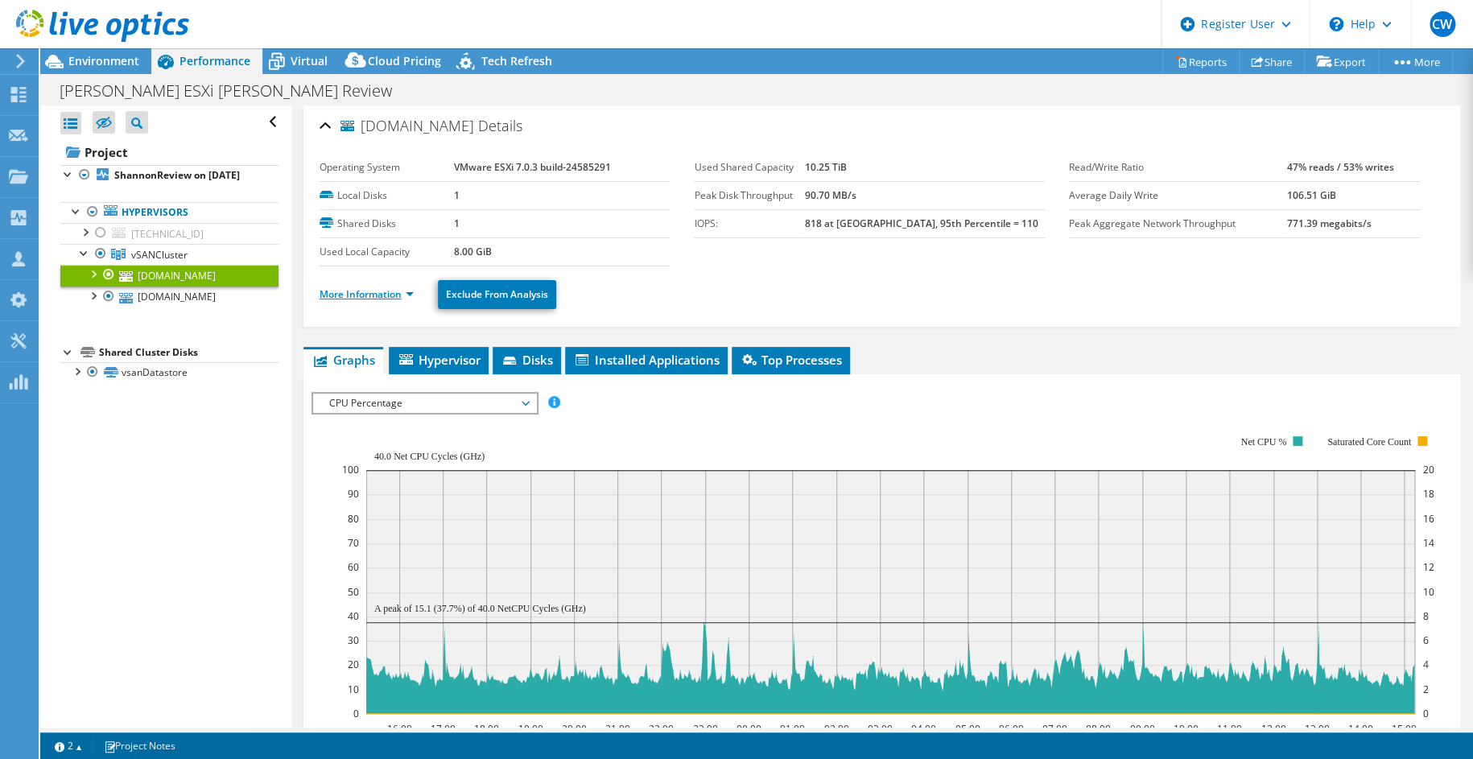
click at [371, 299] on link "More Information" at bounding box center [366, 294] width 94 height 14
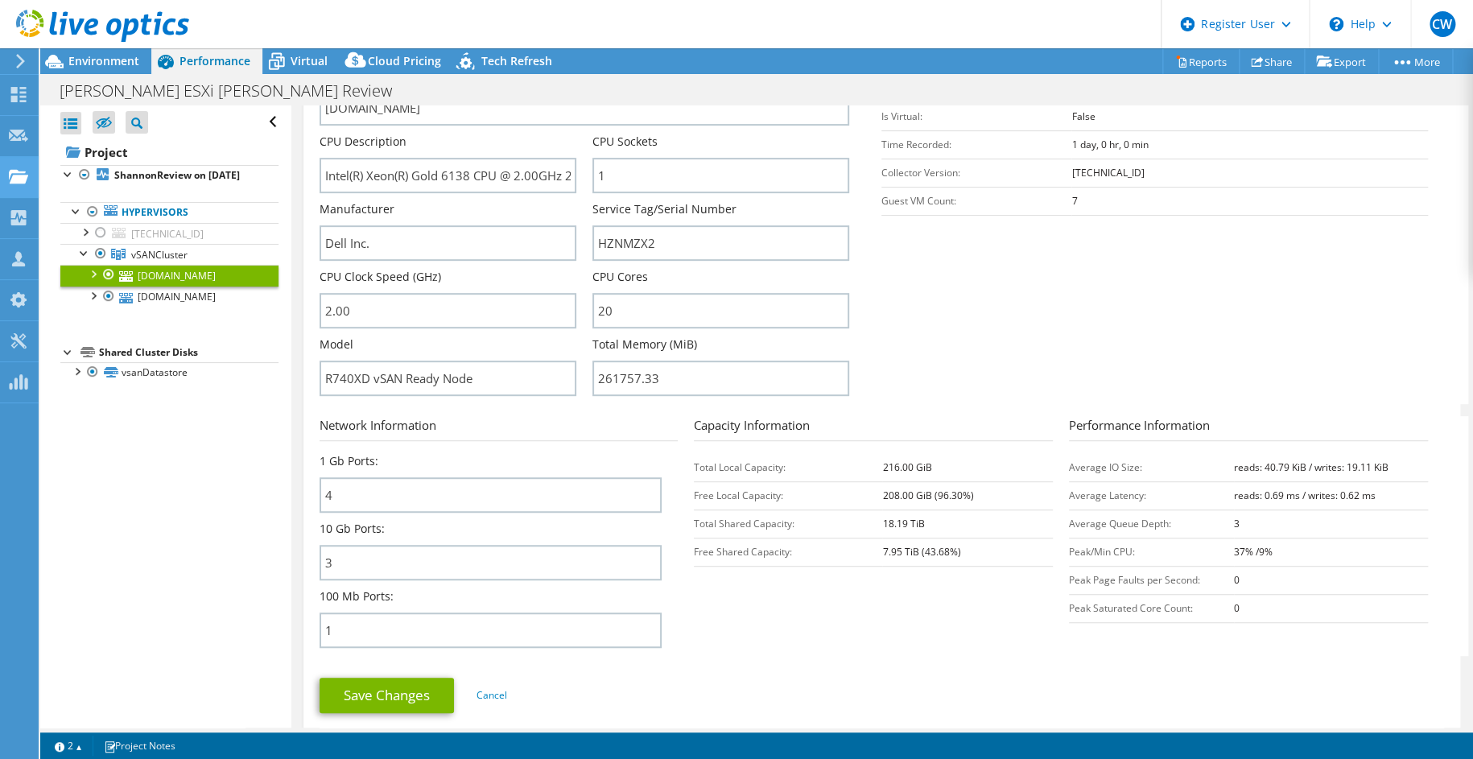
scroll to position [80, 0]
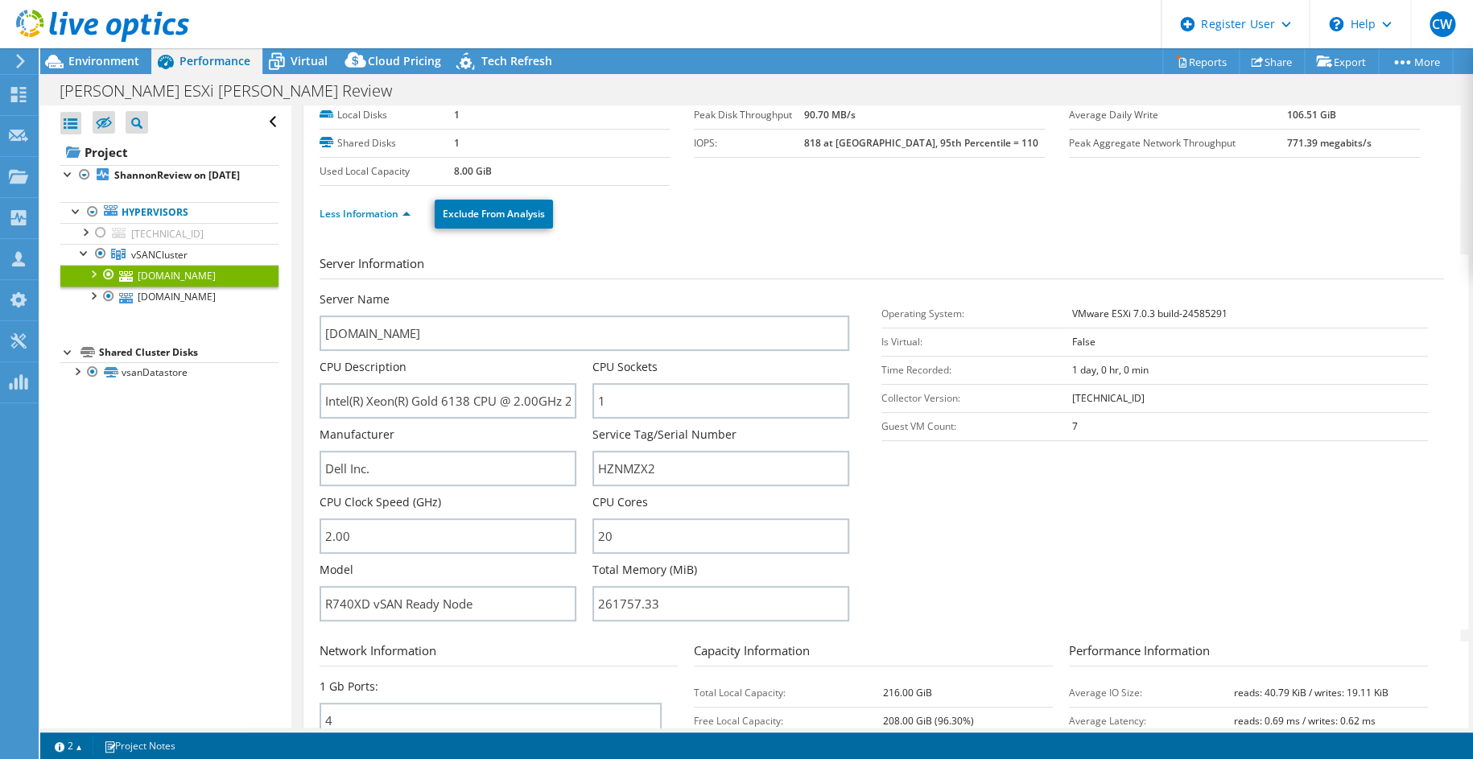
click at [773, 259] on h3 "Server Information" at bounding box center [881, 266] width 1124 height 25
click at [957, 562] on section "Server Information Server Name gieshn02.utcain.com CPU Description Intel(R) Xeo…" at bounding box center [885, 441] width 1132 height 375
click at [1086, 558] on section "Server Information Server Name gieshn02.utcain.com CPU Description Intel(R) Xeo…" at bounding box center [885, 441] width 1132 height 375
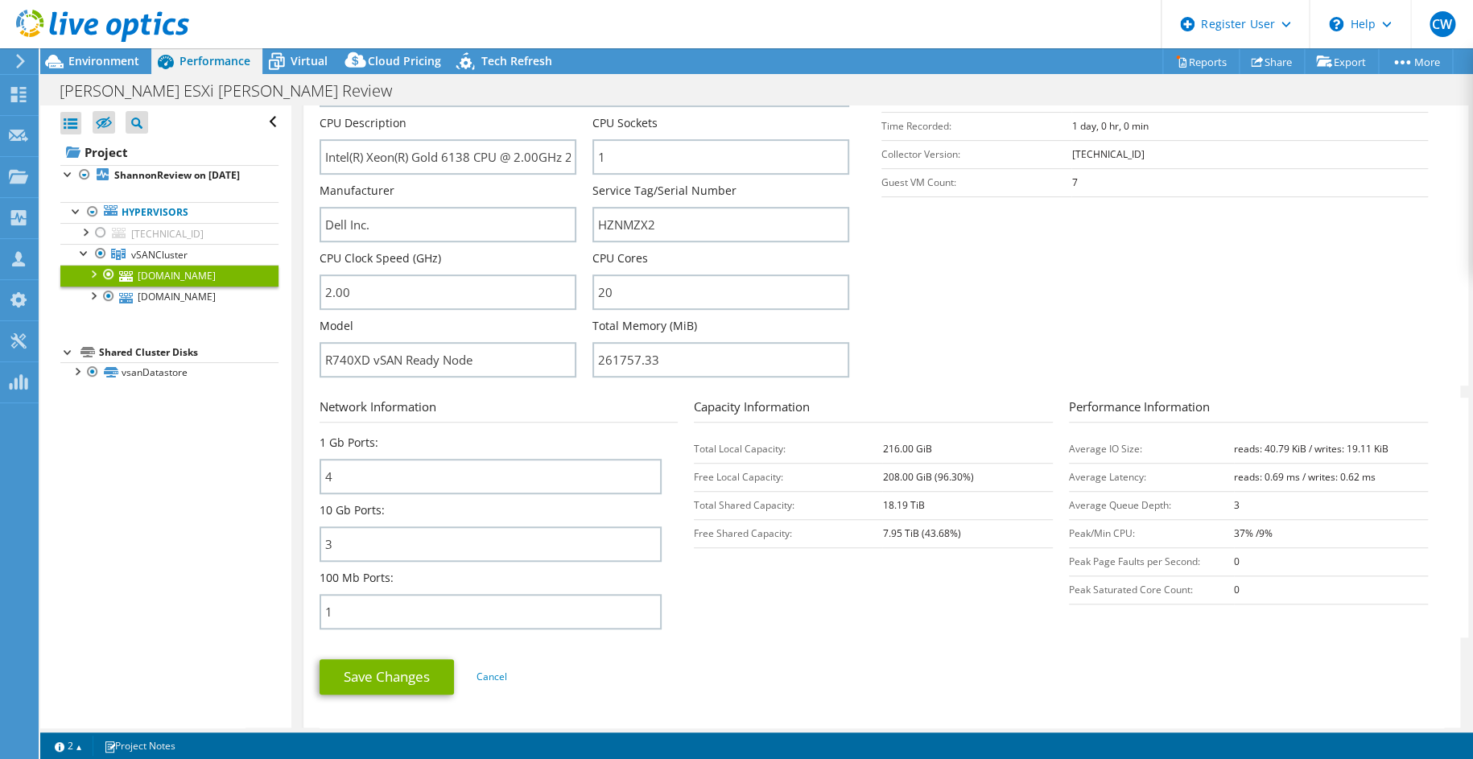
scroll to position [322, 0]
click at [113, 521] on div "Open All Close All Hide Excluded Nodes Project Tree Filter" at bounding box center [165, 416] width 250 height 622
click at [759, 525] on td "Free Shared Capacity:" at bounding box center [788, 535] width 188 height 28
click at [1059, 361] on section "Server Information Server Name gieshn02.utcain.com CPU Description Intel(R) Xeo…" at bounding box center [885, 200] width 1132 height 375
click at [154, 529] on div "Open All Close All Hide Excluded Nodes Project Tree Filter" at bounding box center [165, 416] width 250 height 622
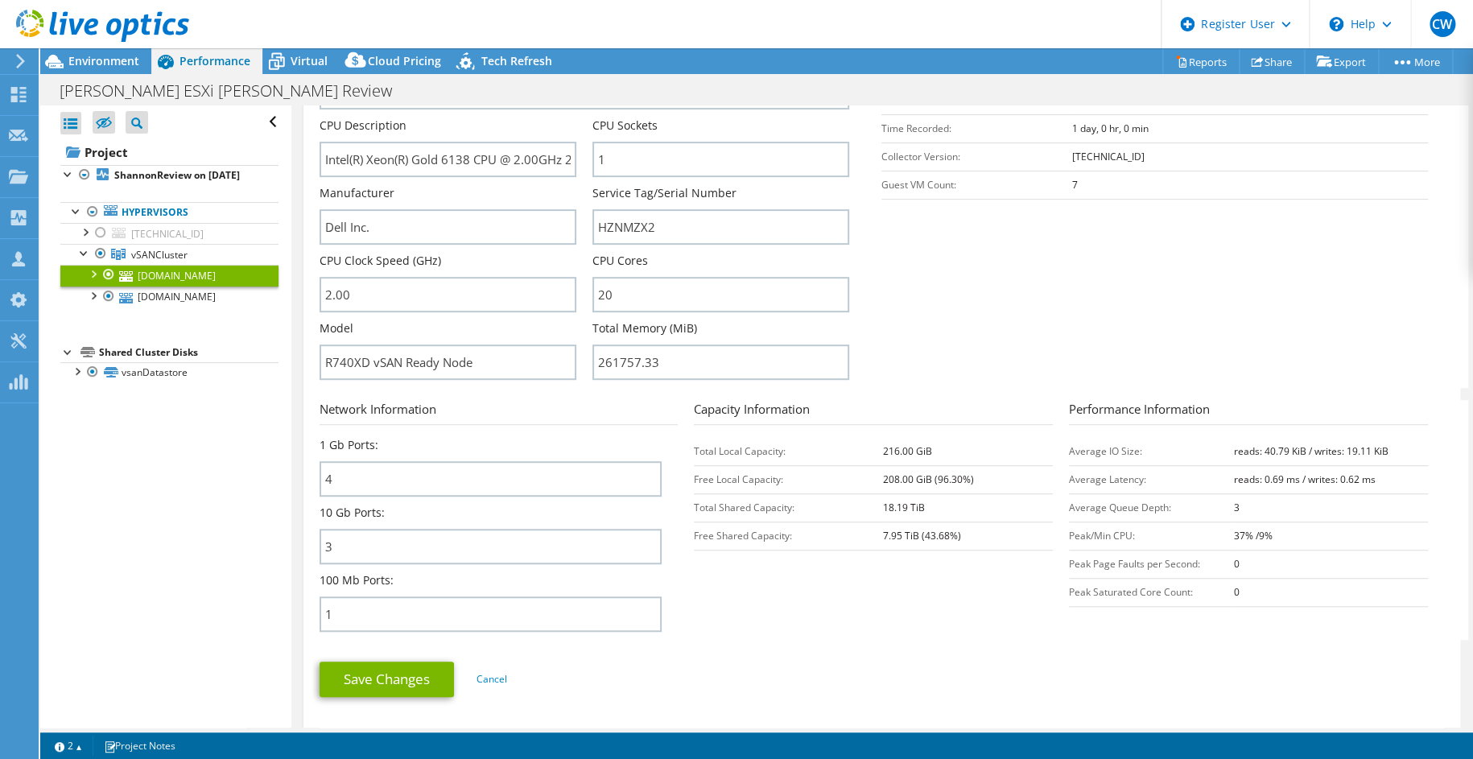
click at [1047, 339] on section "Server Information Server Name gieshn02.utcain.com CPU Description Intel(R) Xeo…" at bounding box center [885, 200] width 1132 height 375
click at [118, 153] on link "Project" at bounding box center [169, 152] width 218 height 26
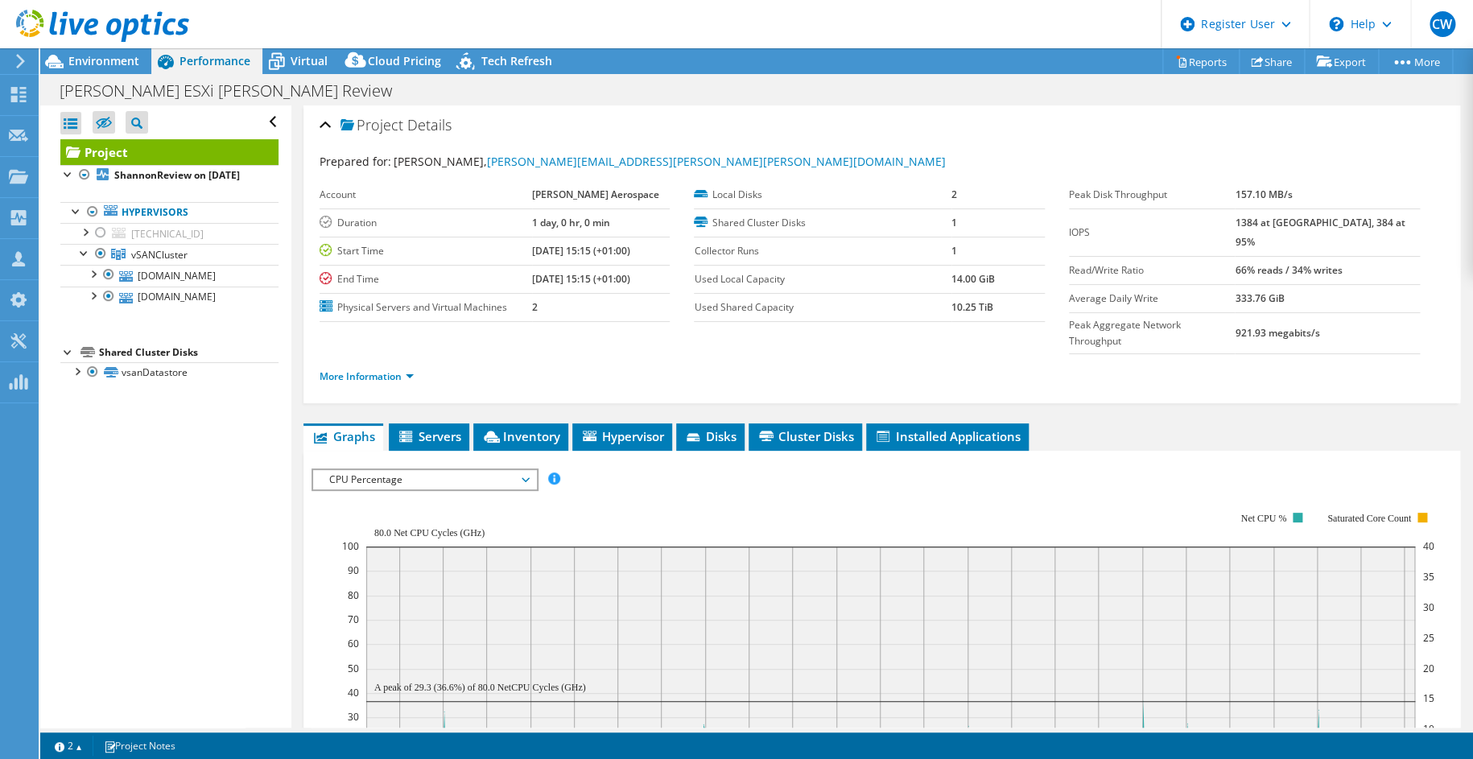
scroll to position [0, 0]
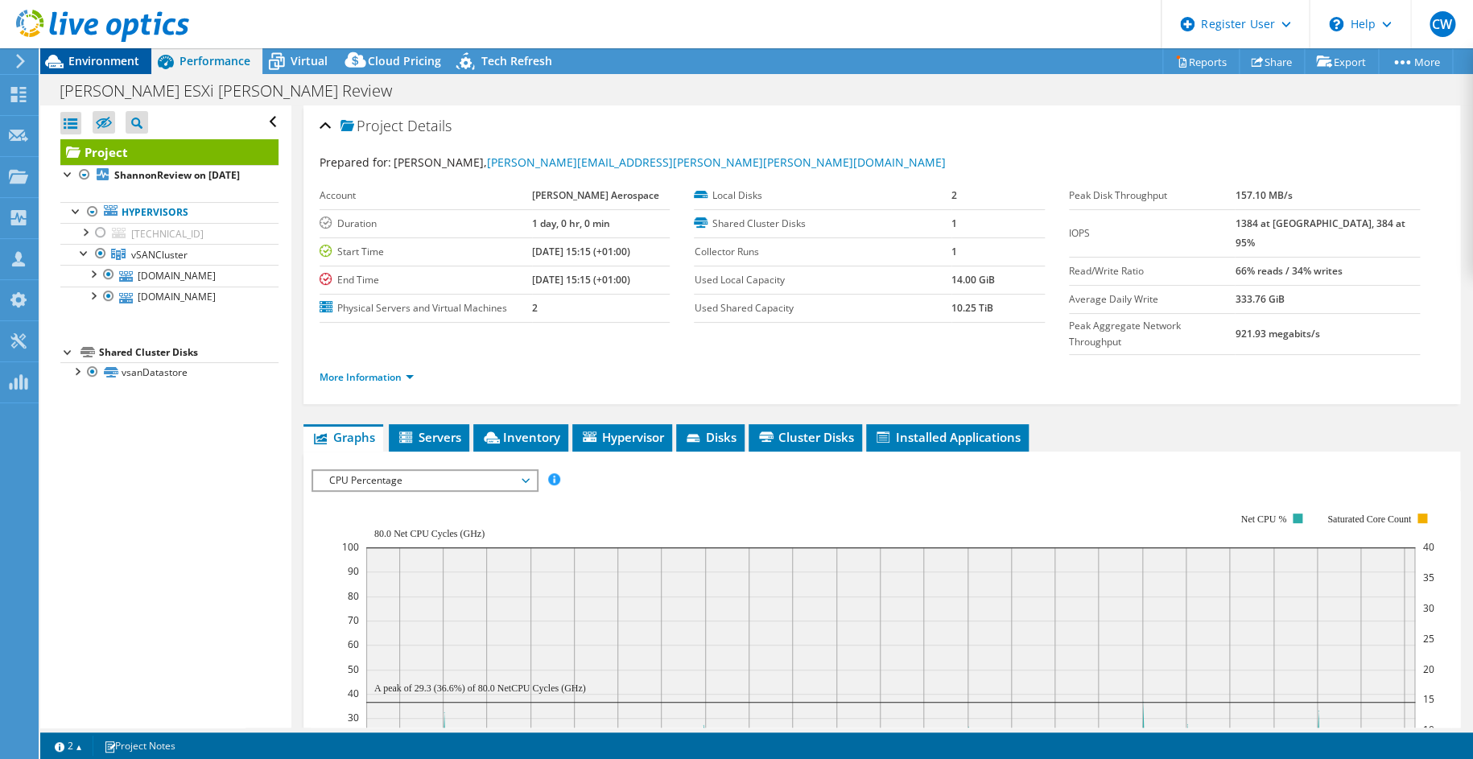
click at [93, 60] on span "Environment" at bounding box center [103, 60] width 71 height 15
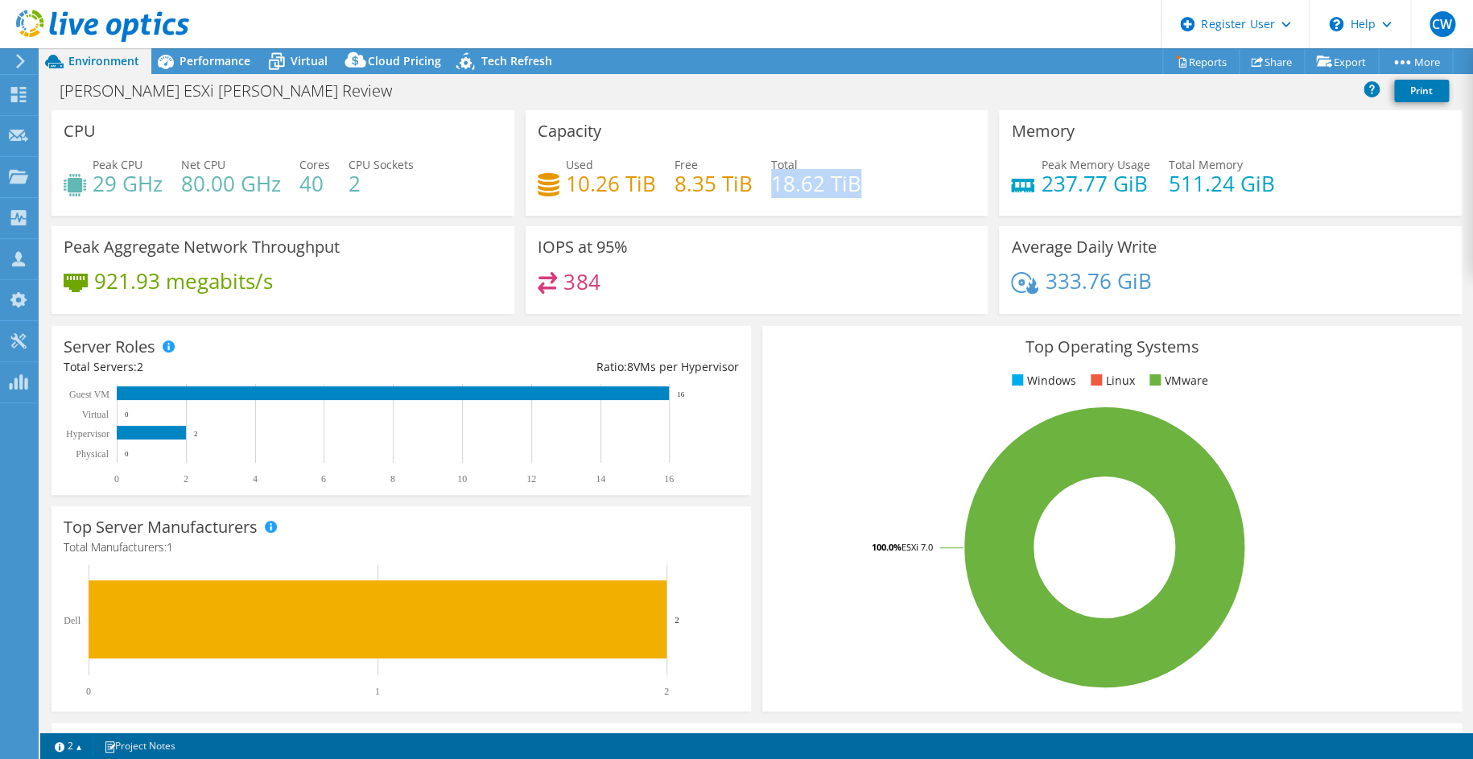
drag, startPoint x: 854, startPoint y: 183, endPoint x: 764, endPoint y: 183, distance: 90.1
click at [764, 183] on div "Used 10.26 TiB Free 8.35 TiB Total 18.62 TiB" at bounding box center [757, 182] width 439 height 52
drag, startPoint x: 652, startPoint y: 179, endPoint x: 564, endPoint y: 183, distance: 87.8
click at [564, 183] on div "Used 10.26 TiB Free 8.35 TiB Total 18.62 TiB" at bounding box center [757, 182] width 439 height 52
click at [739, 6] on header "CW Dell User Chris Williams Chris.Williams1@dell.com Dell My Profile Log Out \n…" at bounding box center [736, 24] width 1473 height 48
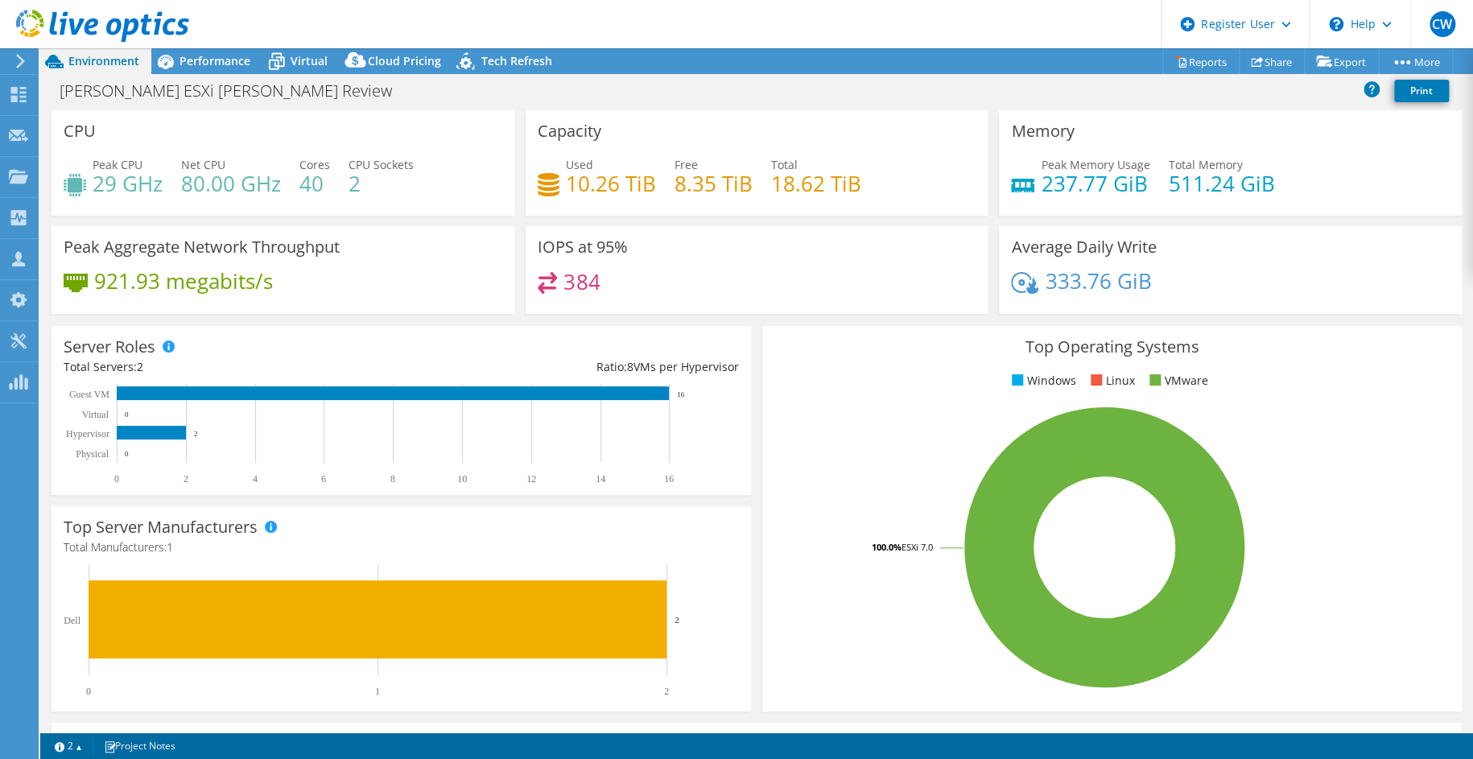
click at [965, 89] on div "Collins ESXi Shannon Review Print" at bounding box center [756, 91] width 1432 height 30
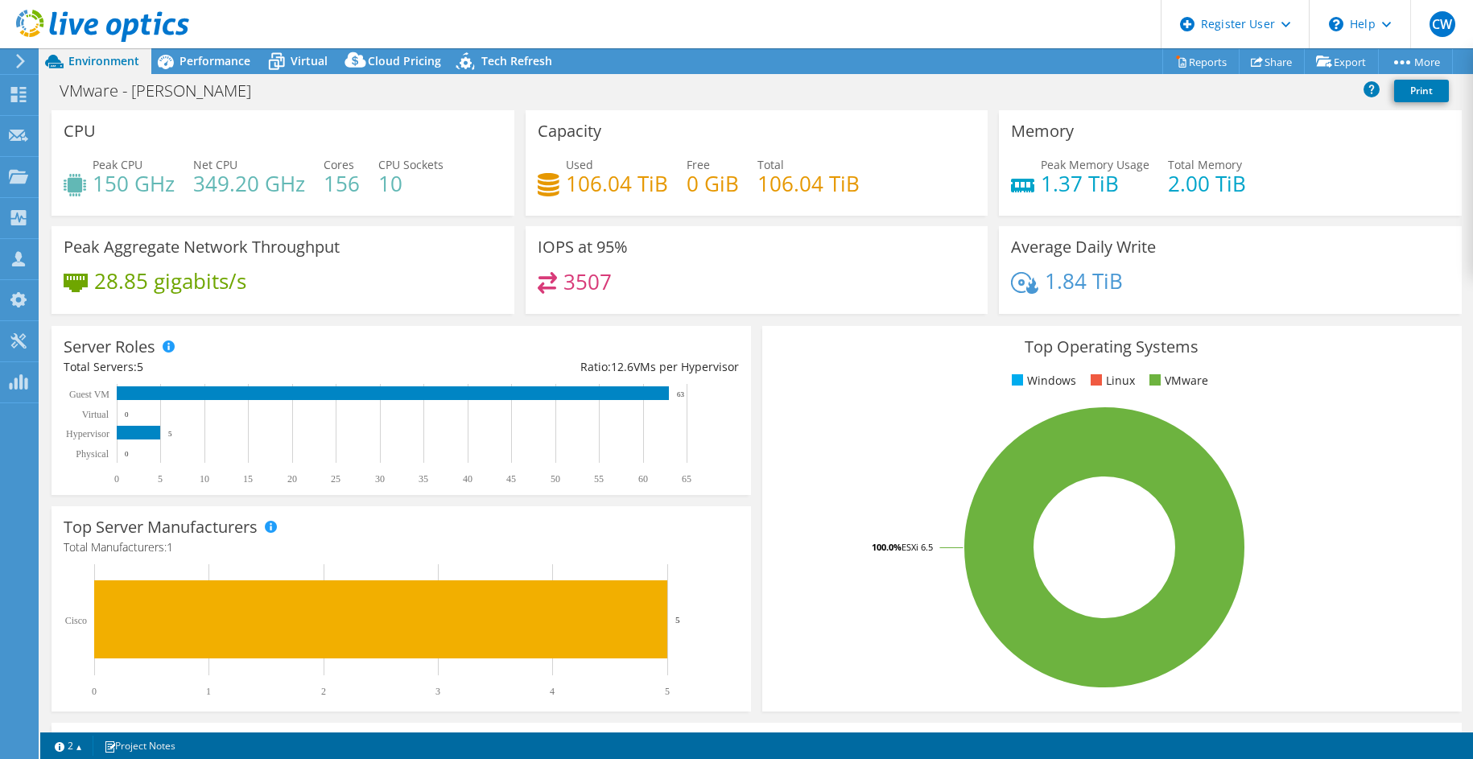
select select "USD"
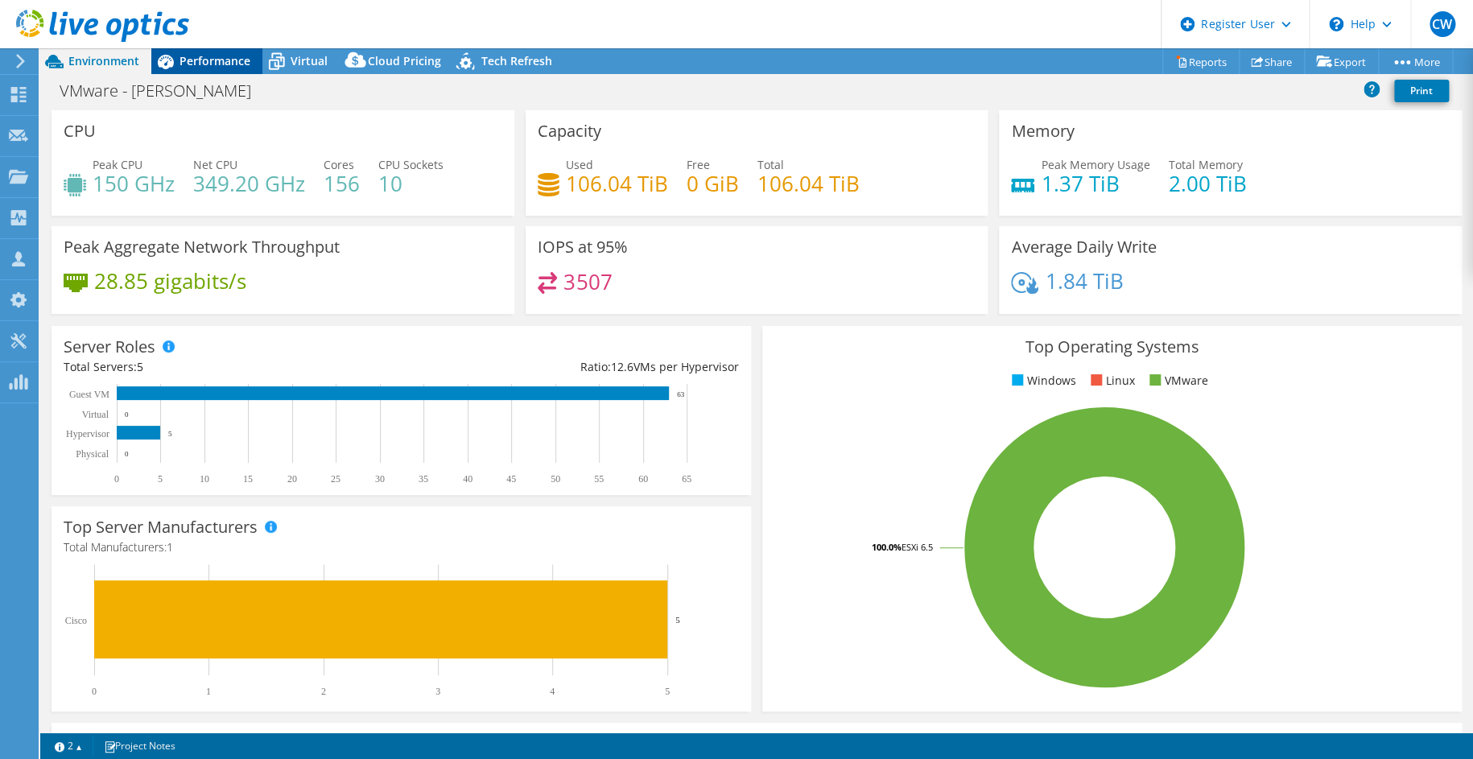
click at [200, 69] on div "Performance" at bounding box center [206, 61] width 111 height 26
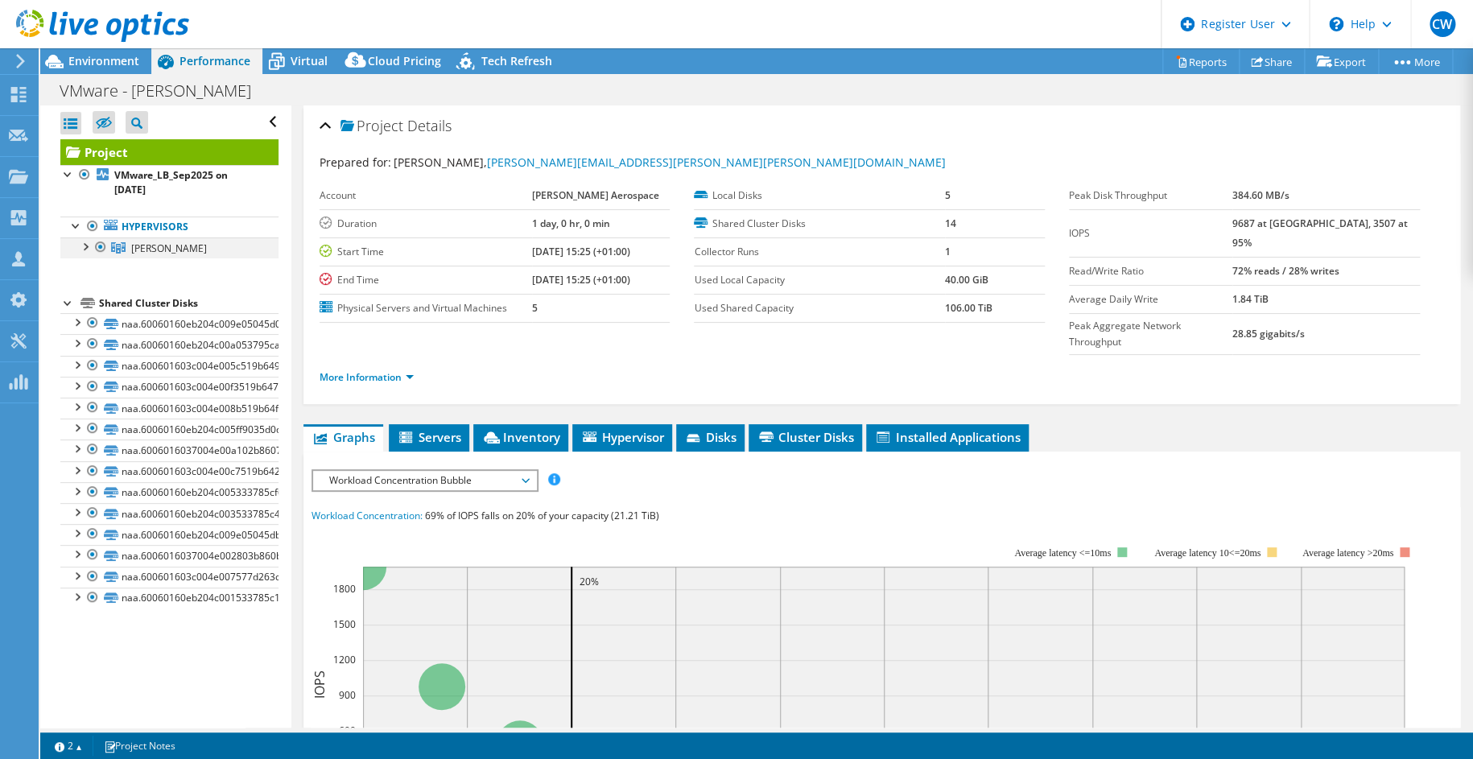
click at [84, 242] on div at bounding box center [84, 245] width 16 height 16
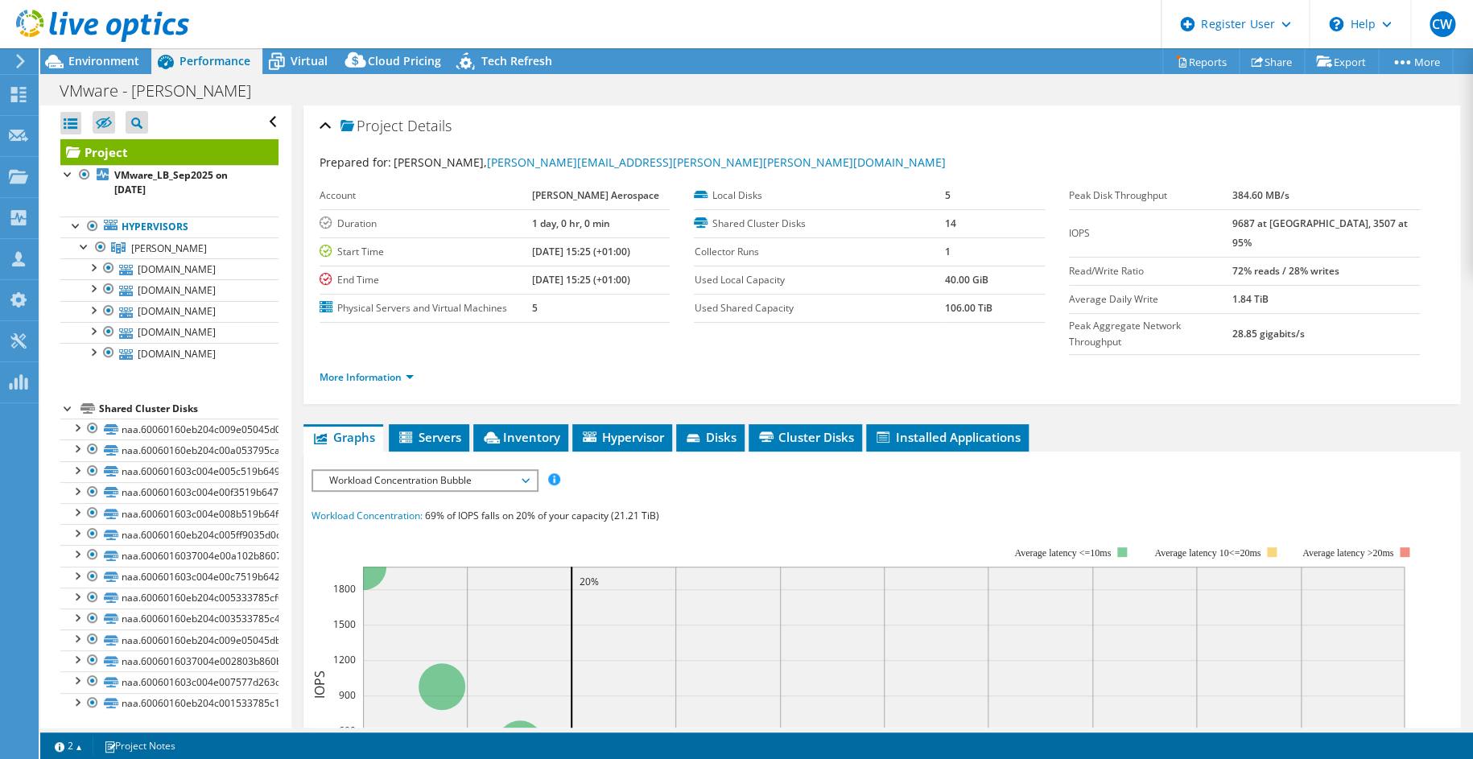
click at [732, 355] on div "More Information" at bounding box center [881, 377] width 1125 height 45
click at [647, 360] on div "More Information" at bounding box center [881, 377] width 1125 height 45
click at [113, 58] on span "Environment" at bounding box center [103, 60] width 71 height 15
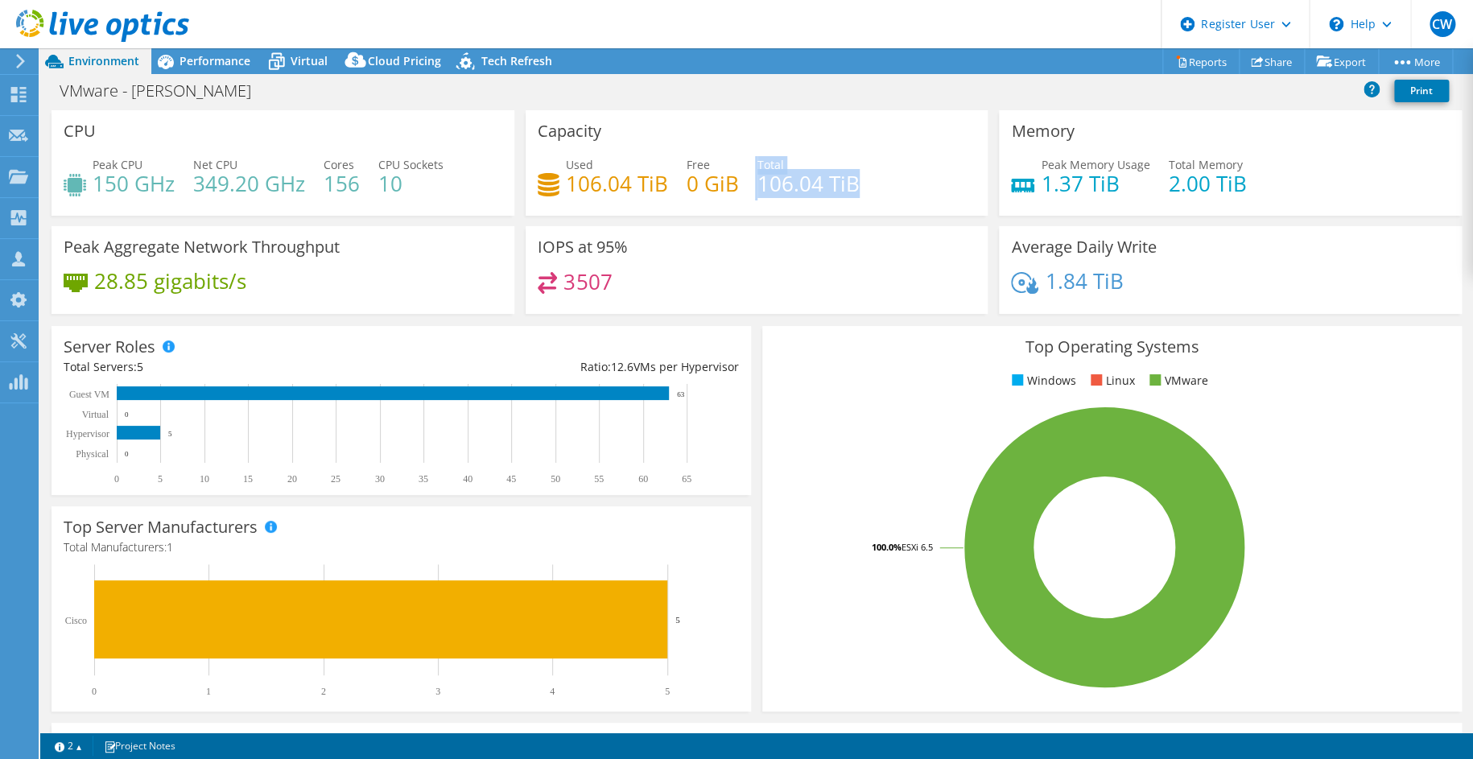
drag, startPoint x: 748, startPoint y: 187, endPoint x: 856, endPoint y: 186, distance: 107.8
click at [857, 186] on div "Used 106.04 TiB Free 0 GiB Total 106.04 TiB" at bounding box center [757, 182] width 439 height 52
click at [856, 186] on div "Used 106.04 TiB Free 0 GiB Total 106.04 TiB" at bounding box center [757, 182] width 439 height 52
drag, startPoint x: 208, startPoint y: 60, endPoint x: 649, endPoint y: 221, distance: 468.9
click at [208, 59] on span "Performance" at bounding box center [214, 60] width 71 height 15
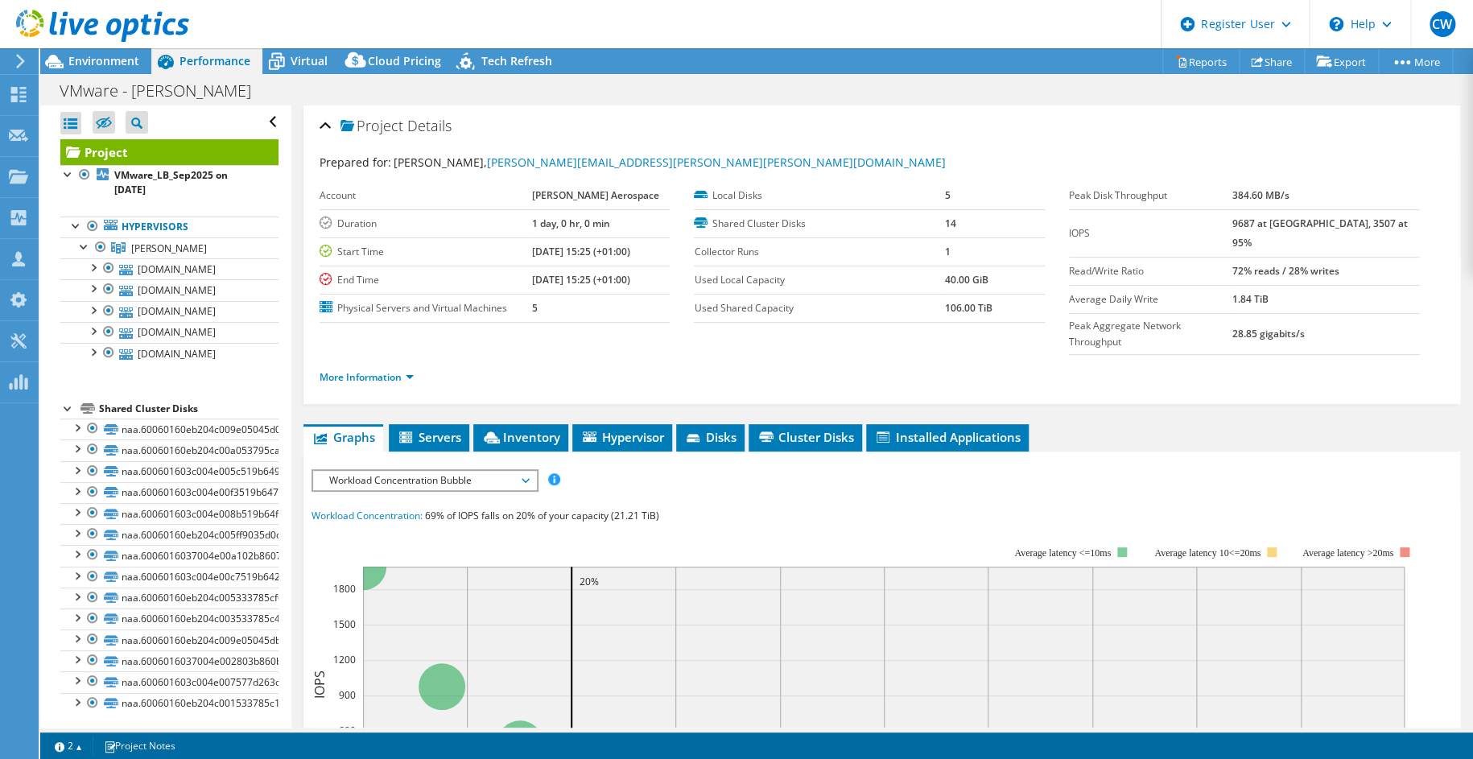
click at [488, 471] on span "Workload Concentration Bubble" at bounding box center [424, 480] width 207 height 19
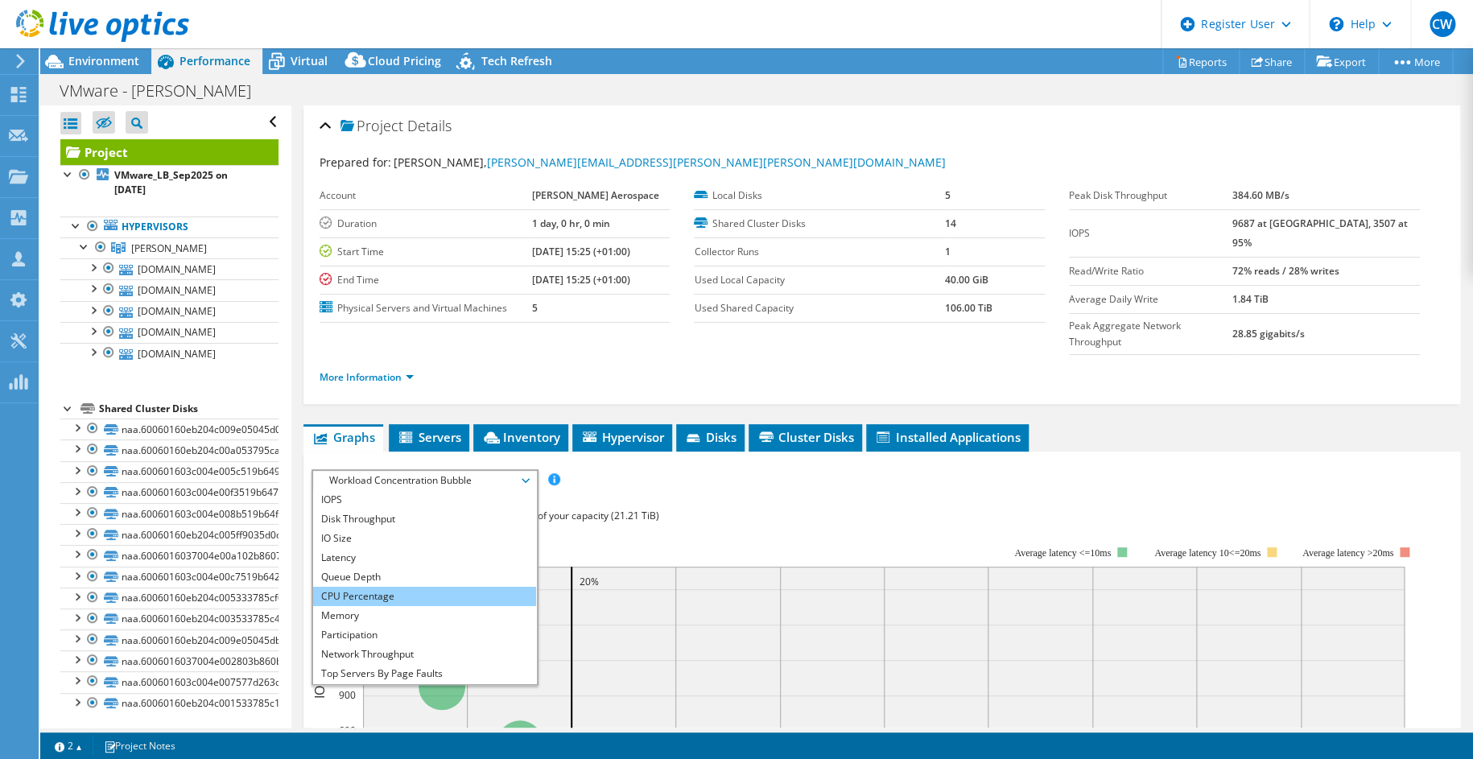
click at [361, 587] on li "CPU Percentage" at bounding box center [424, 596] width 223 height 19
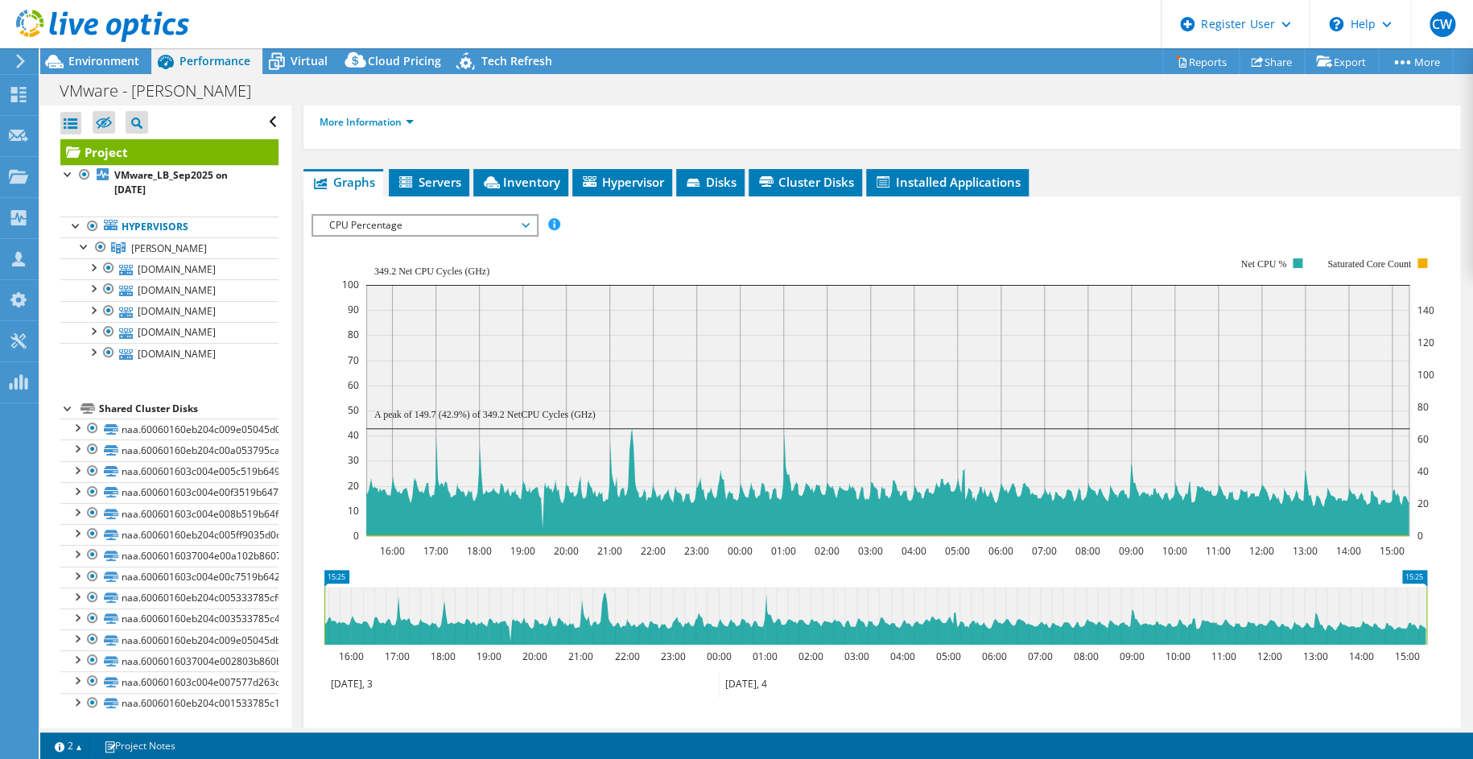
scroll to position [161, 0]
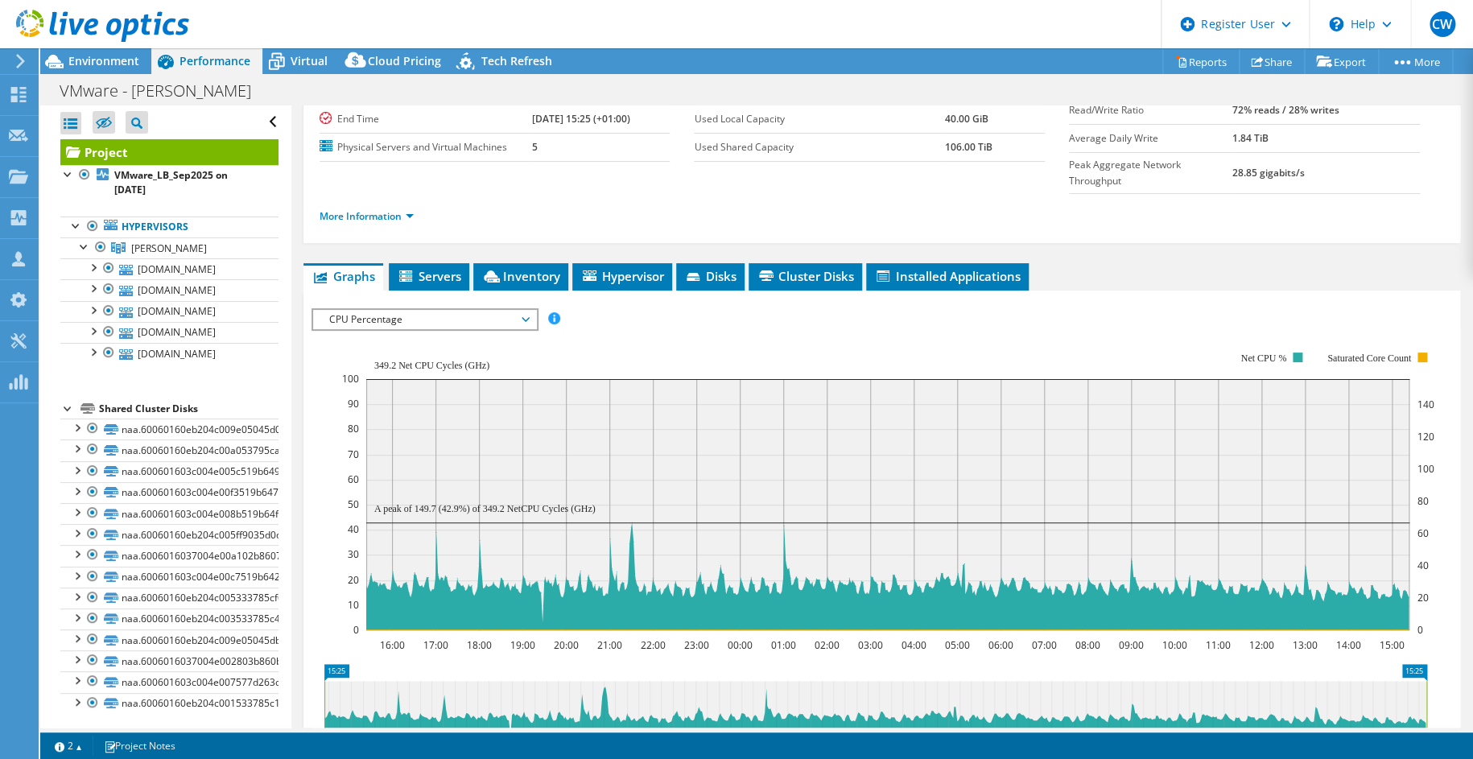
click at [96, 52] on div at bounding box center [94, 27] width 189 height 54
click at [117, 57] on span "Environment" at bounding box center [103, 60] width 71 height 15
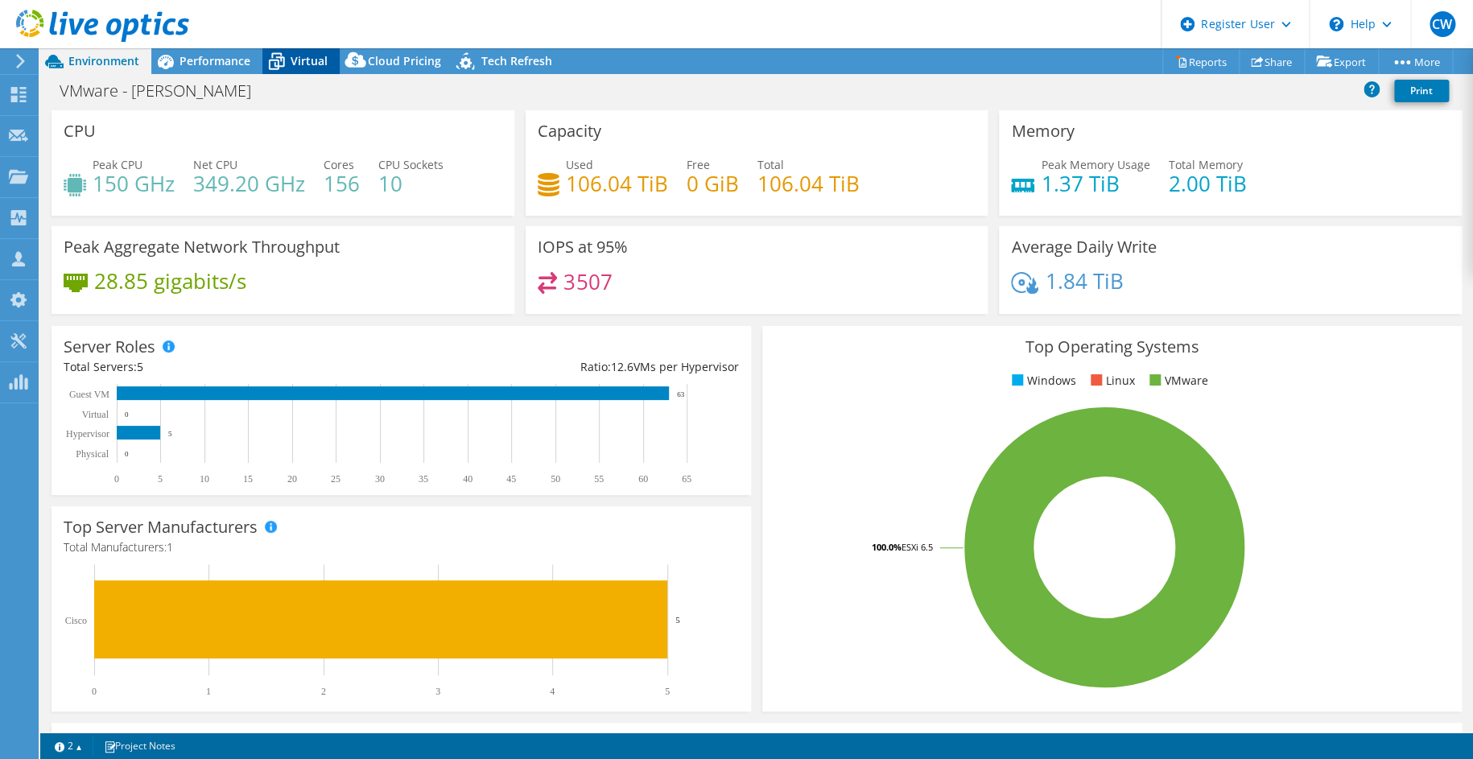
click at [290, 60] on icon at bounding box center [276, 61] width 28 height 28
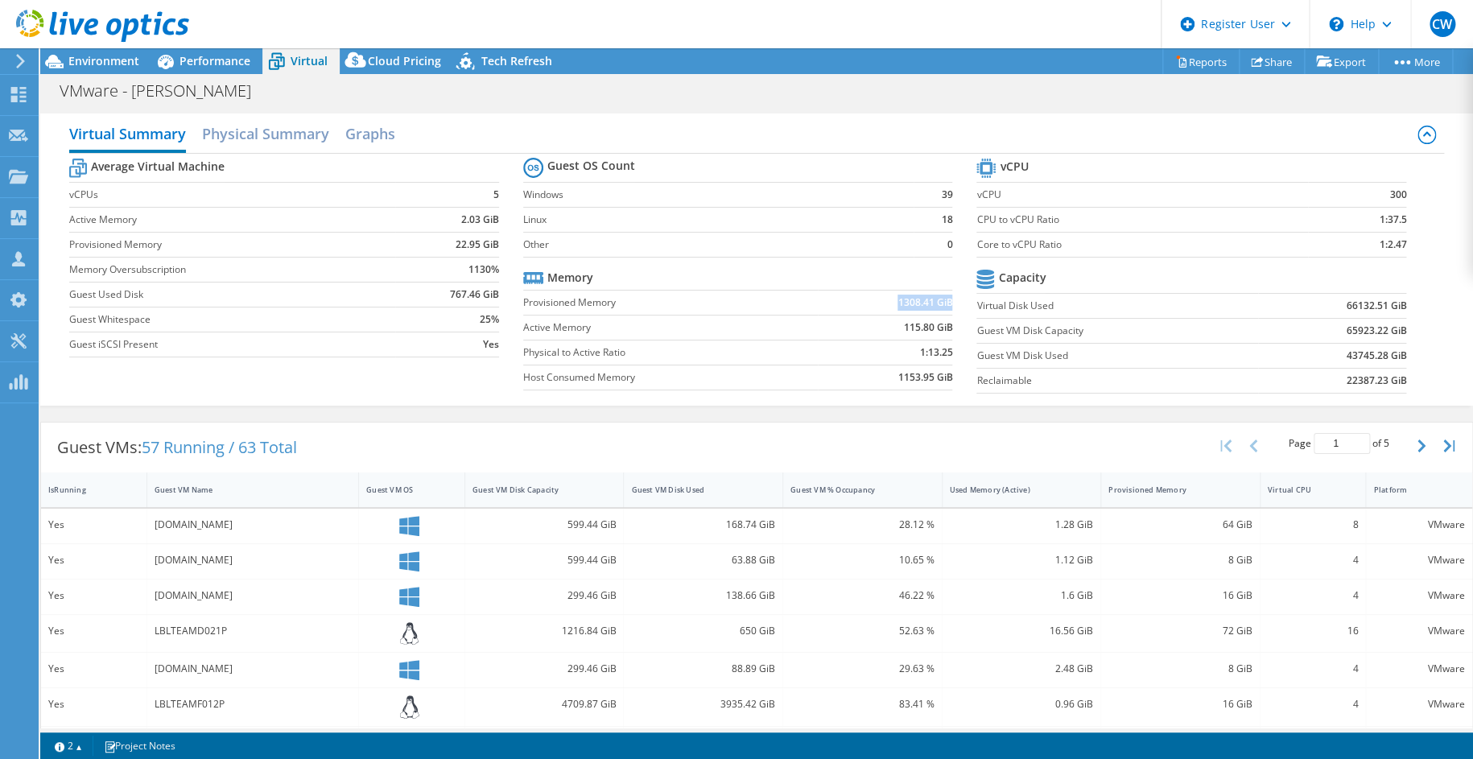
drag, startPoint x: 889, startPoint y: 300, endPoint x: 941, endPoint y: 303, distance: 52.4
click at [941, 303] on b "1308.41 GiB" at bounding box center [924, 303] width 55 height 16
click at [244, 56] on span "Performance" at bounding box center [214, 60] width 71 height 15
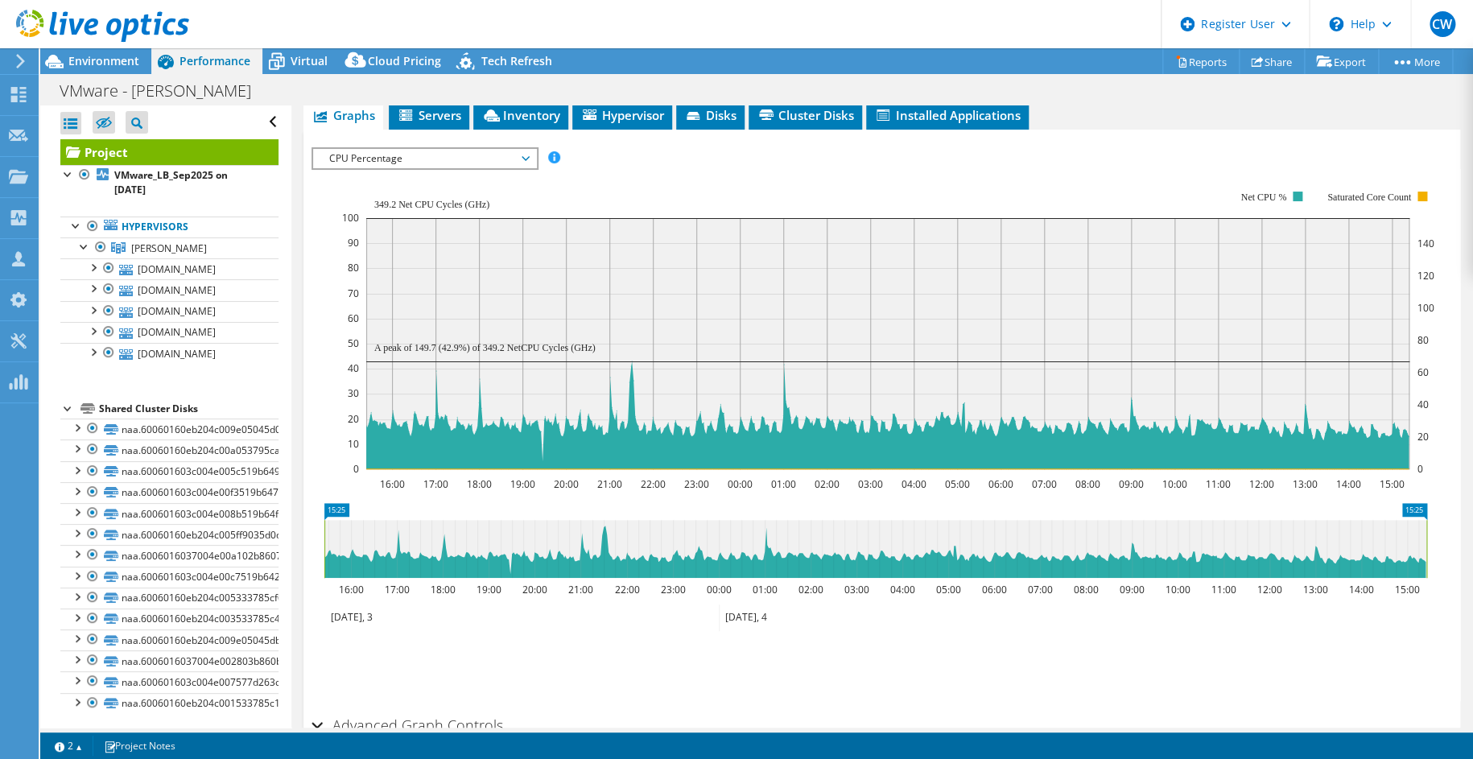
scroll to position [241, 0]
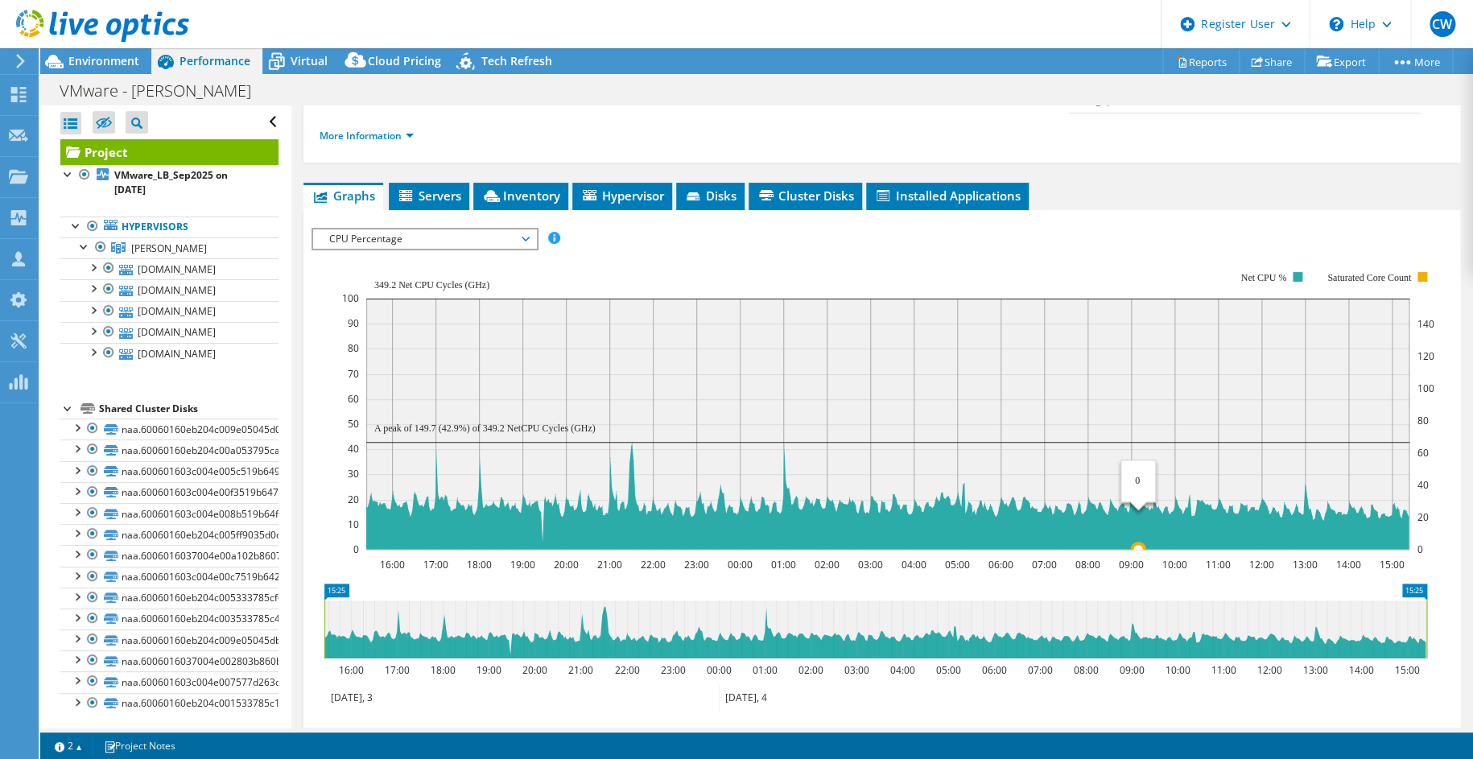
click at [1138, 418] on rect at bounding box center [887, 424] width 1043 height 251
click at [1020, 502] on icon at bounding box center [886, 496] width 1043 height 108
click at [371, 229] on span "CPU Percentage" at bounding box center [424, 238] width 207 height 19
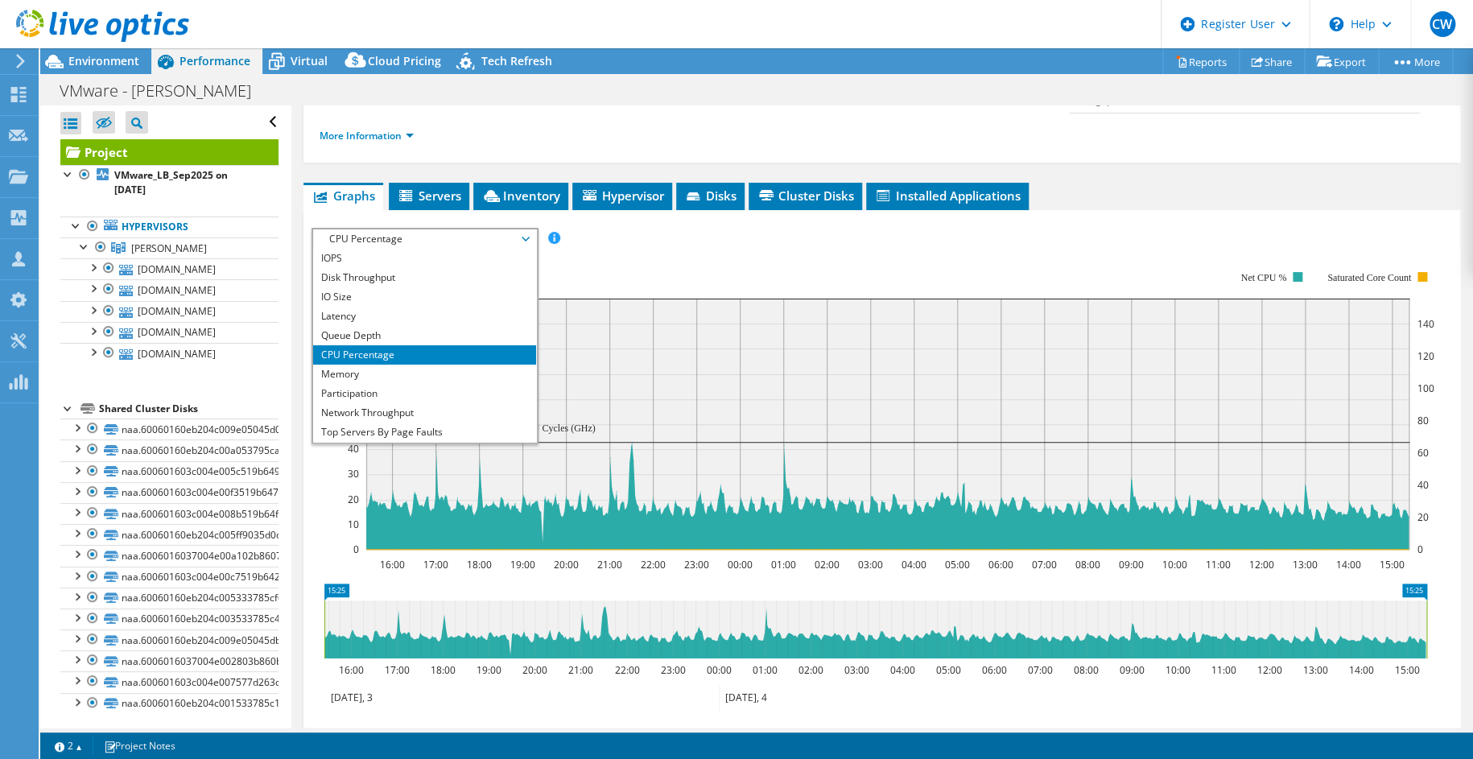
click at [371, 229] on span "CPU Percentage" at bounding box center [424, 238] width 207 height 19
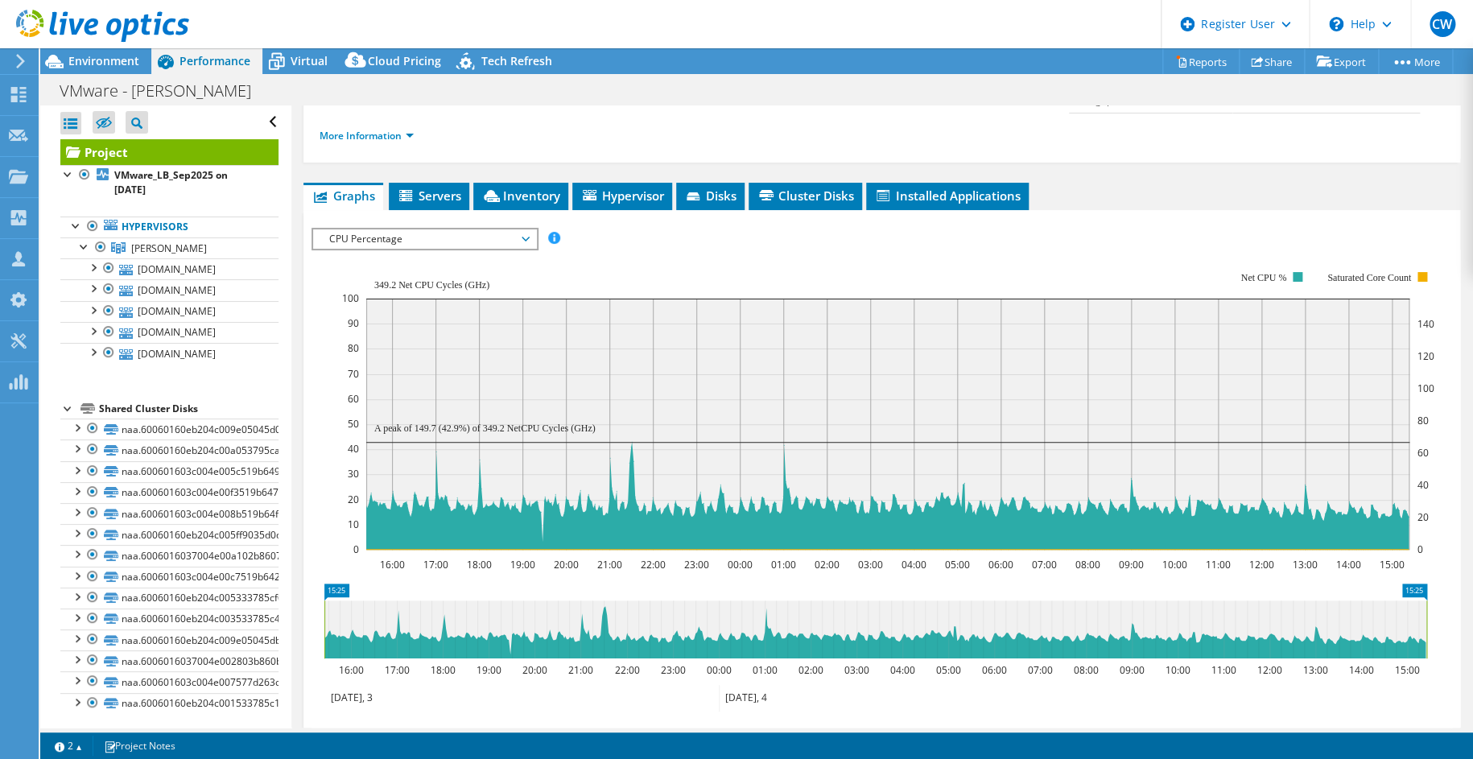
click at [636, 228] on div "IOPS Disk Throughput IO Size Latency Queue Depth CPU Percentage Memory Page Fau…" at bounding box center [881, 239] width 1141 height 22
click at [438, 229] on span "CPU Percentage" at bounding box center [424, 238] width 207 height 19
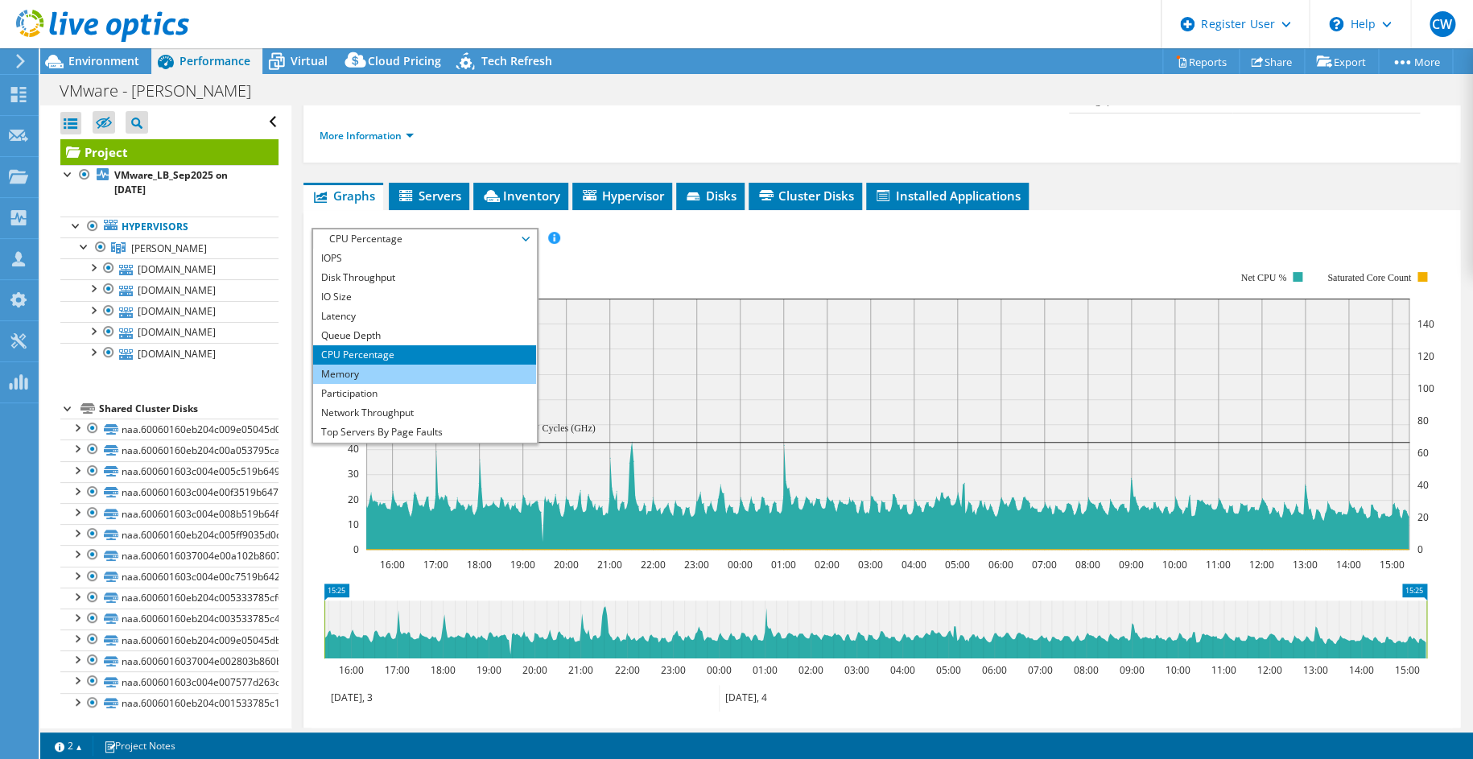
click at [356, 365] on li "Memory" at bounding box center [424, 374] width 223 height 19
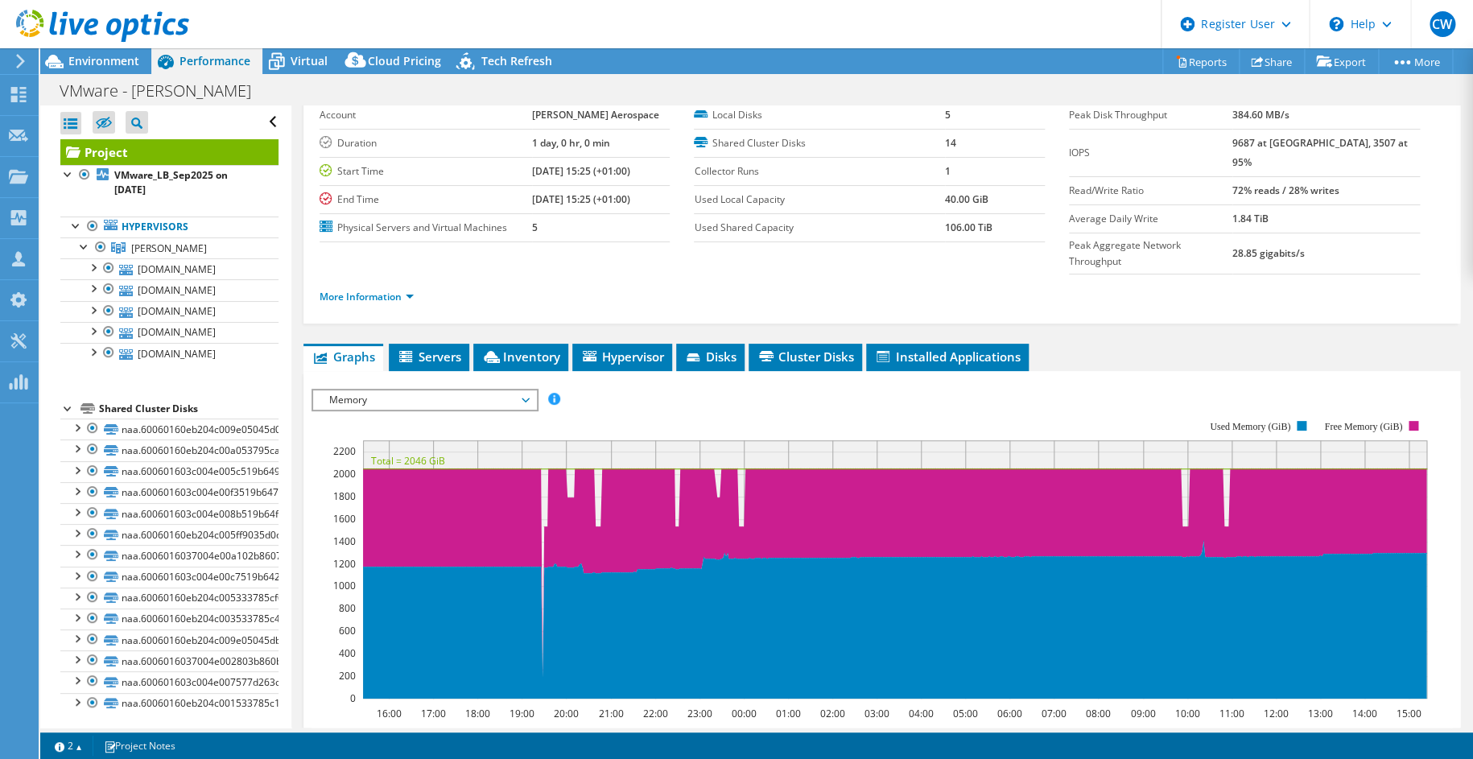
scroll to position [0, 0]
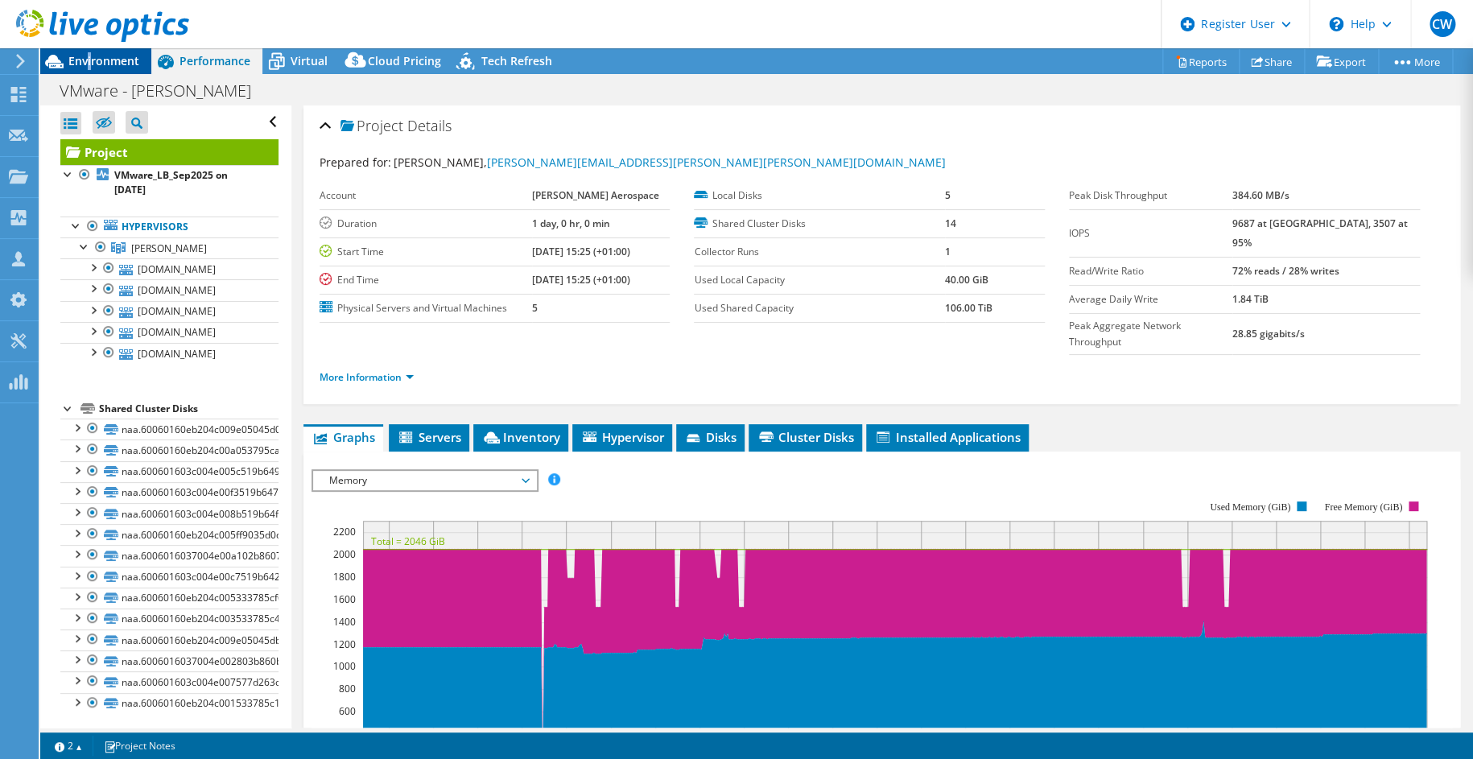
click at [89, 65] on span "Environment" at bounding box center [103, 60] width 71 height 15
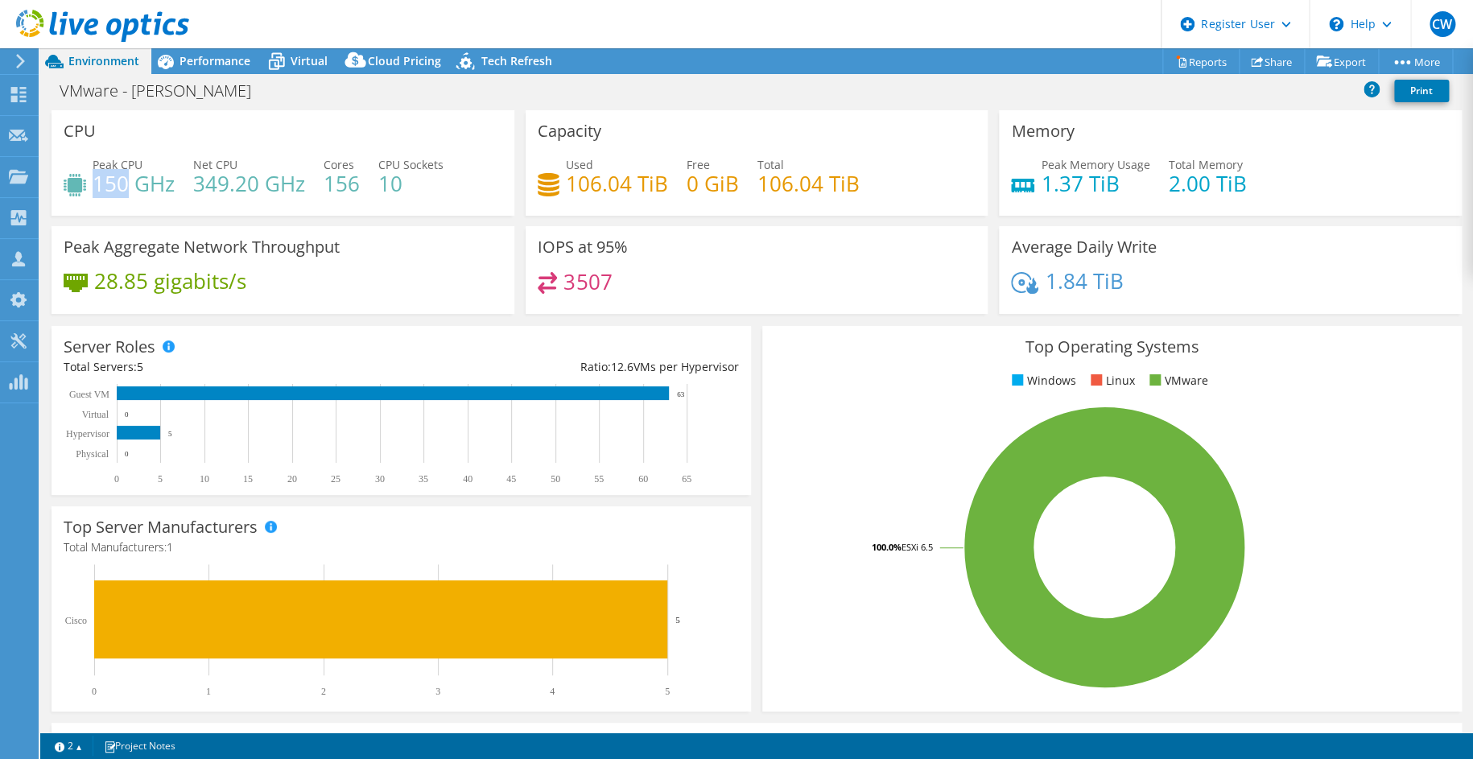
drag, startPoint x: 97, startPoint y: 181, endPoint x: 126, endPoint y: 183, distance: 29.0
click at [126, 183] on h4 "150 GHz" at bounding box center [134, 184] width 82 height 18
click at [127, 183] on h4 "150 GHz" at bounding box center [134, 184] width 82 height 18
drag, startPoint x: 195, startPoint y: 179, endPoint x: 299, endPoint y: 179, distance: 104.6
click at [299, 179] on h4 "349.20 GHz" at bounding box center [249, 184] width 112 height 18
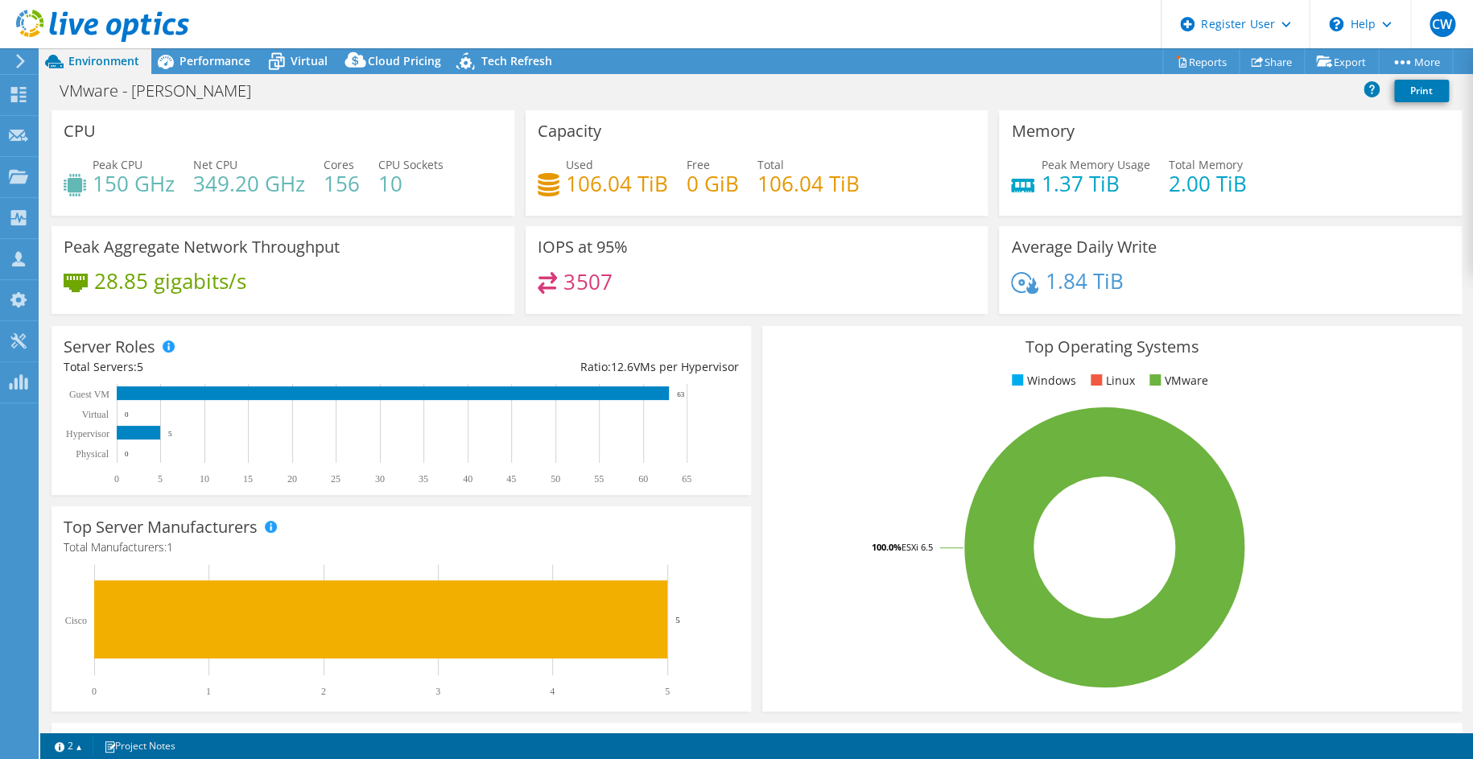
click at [493, 220] on div "CPU Peak CPU 150 GHz Net CPU 349.20 GHz Cores 156 CPU Sockets 10" at bounding box center [283, 168] width 474 height 116
click at [217, 62] on span "Performance" at bounding box center [214, 60] width 71 height 15
